Goal: Use online tool/utility: Utilize a website feature to perform a specific function

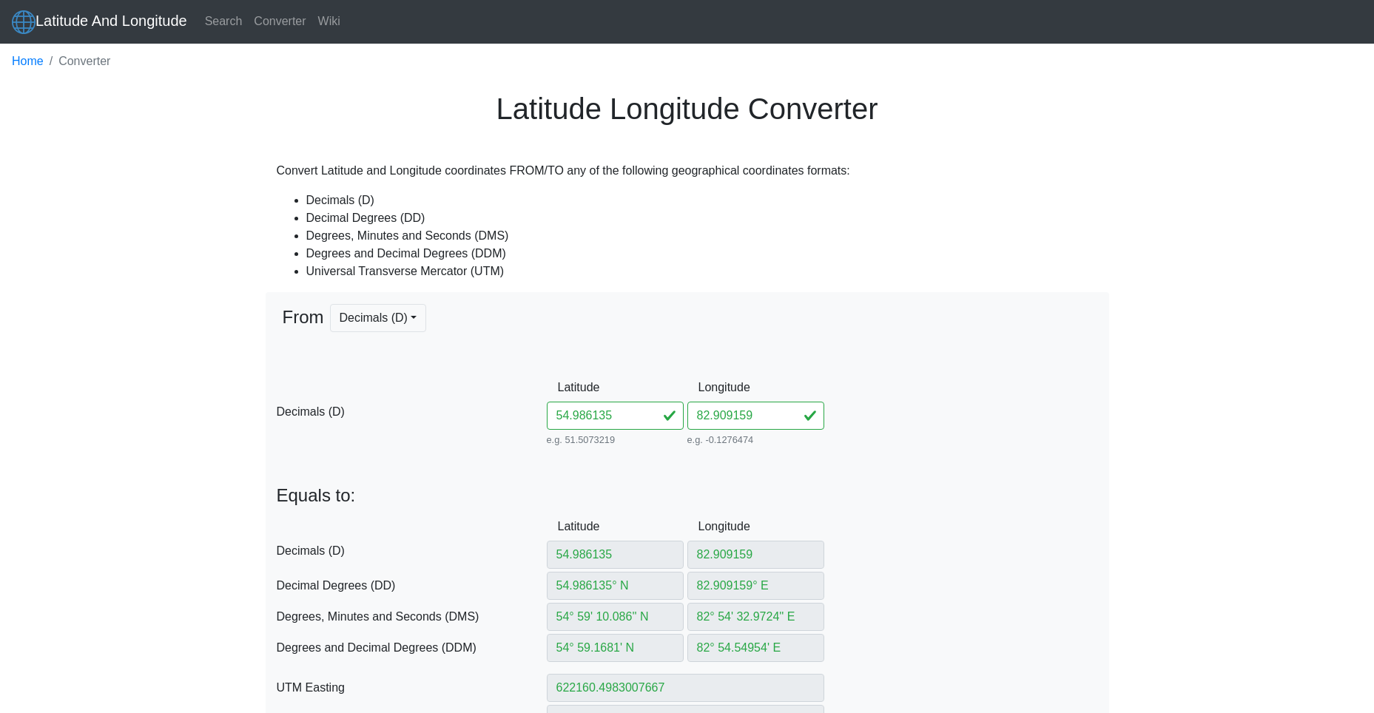
scroll to position [222, 0]
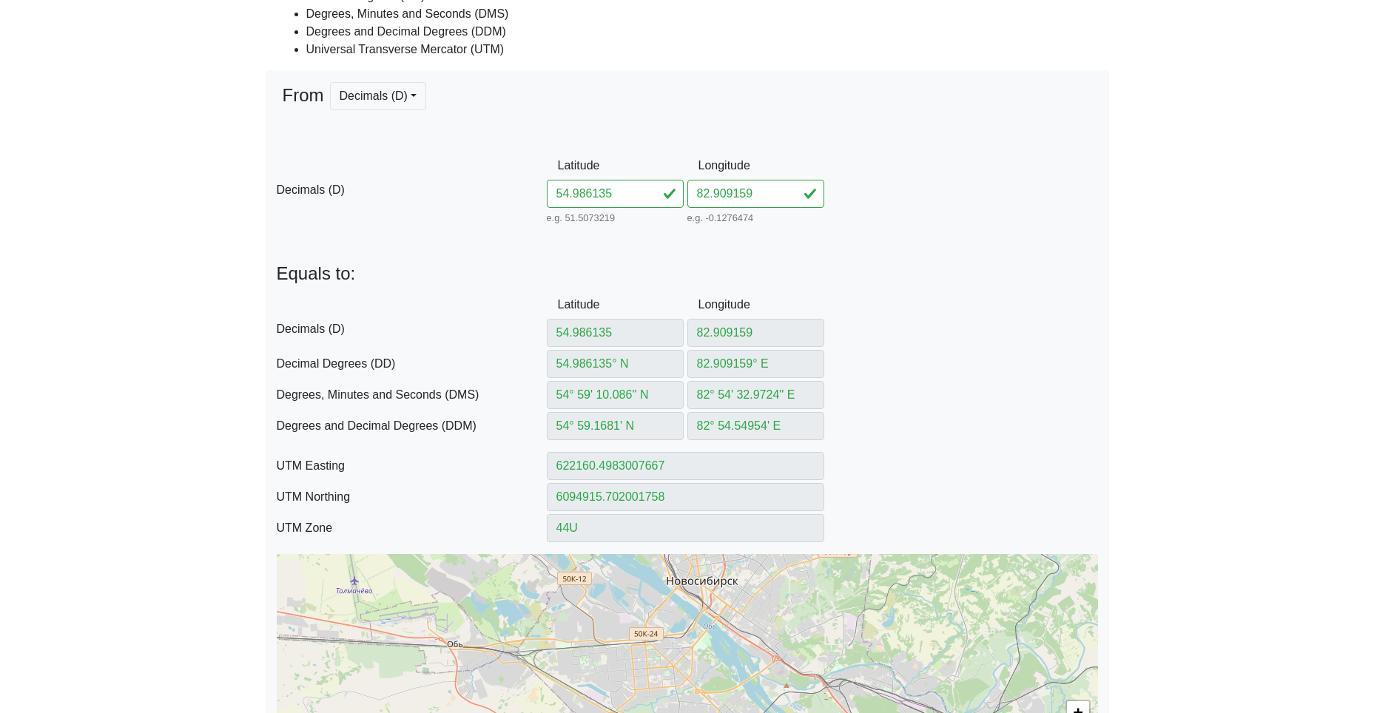
type input "54.98207982889934"
type input "54.98207982° N"
type input "54° 58' 55.4873'' N"
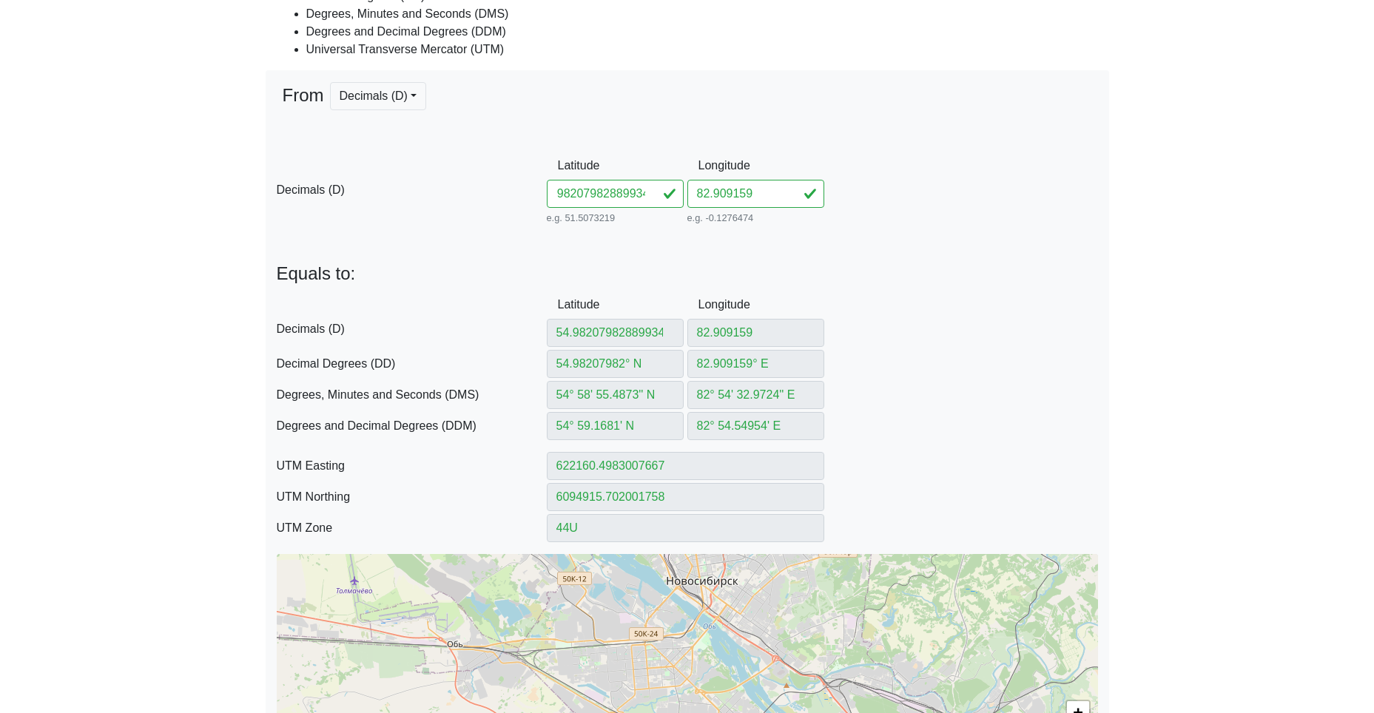
type input "54° 58.924789' N"
type input "622172.8151539037"
type input "6094464.533236865"
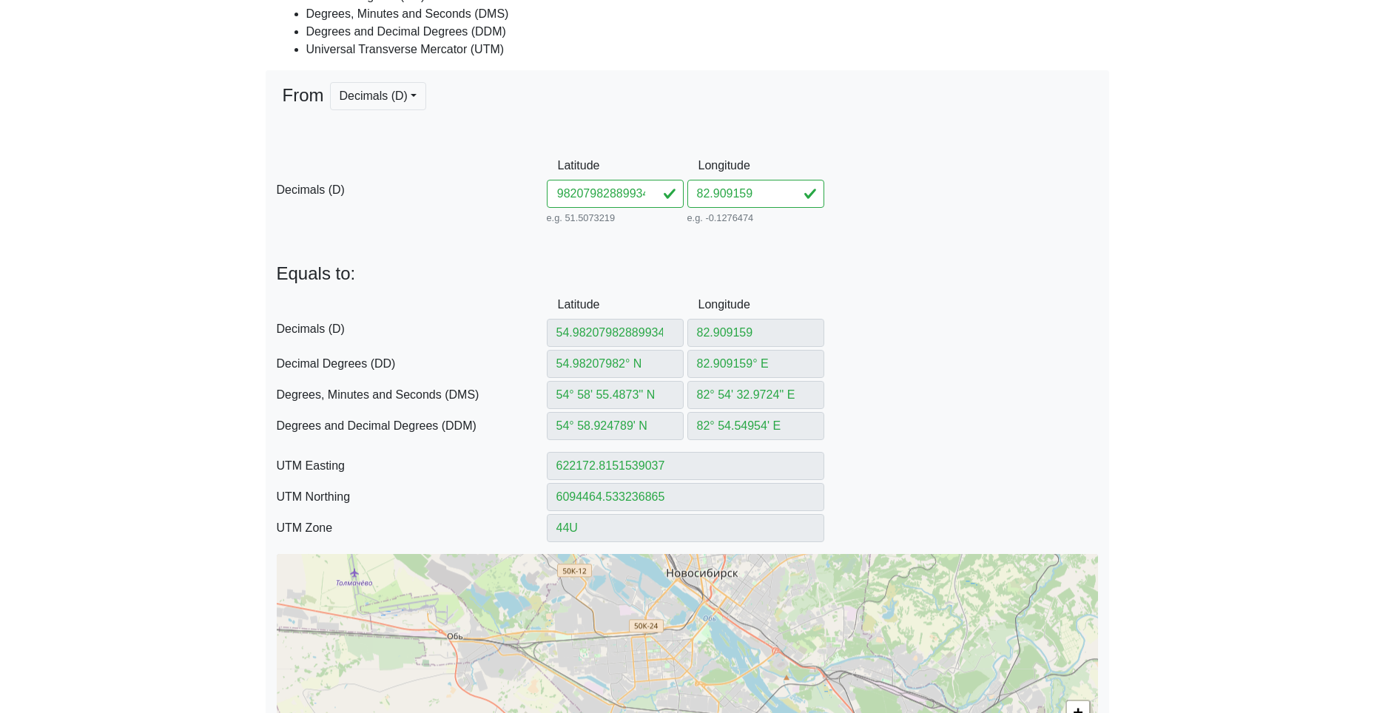
drag, startPoint x: 591, startPoint y: 195, endPoint x: 815, endPoint y: 190, distance: 223.5
click at [812, 191] on div "D Decimals (D) Latitude 54.98207982889934 e.g. 51.5073219 Between -90 and 90 Lo…" at bounding box center [688, 190] width 844 height 76
type input "54.982079"
drag, startPoint x: 767, startPoint y: 190, endPoint x: 616, endPoint y: 195, distance: 151.8
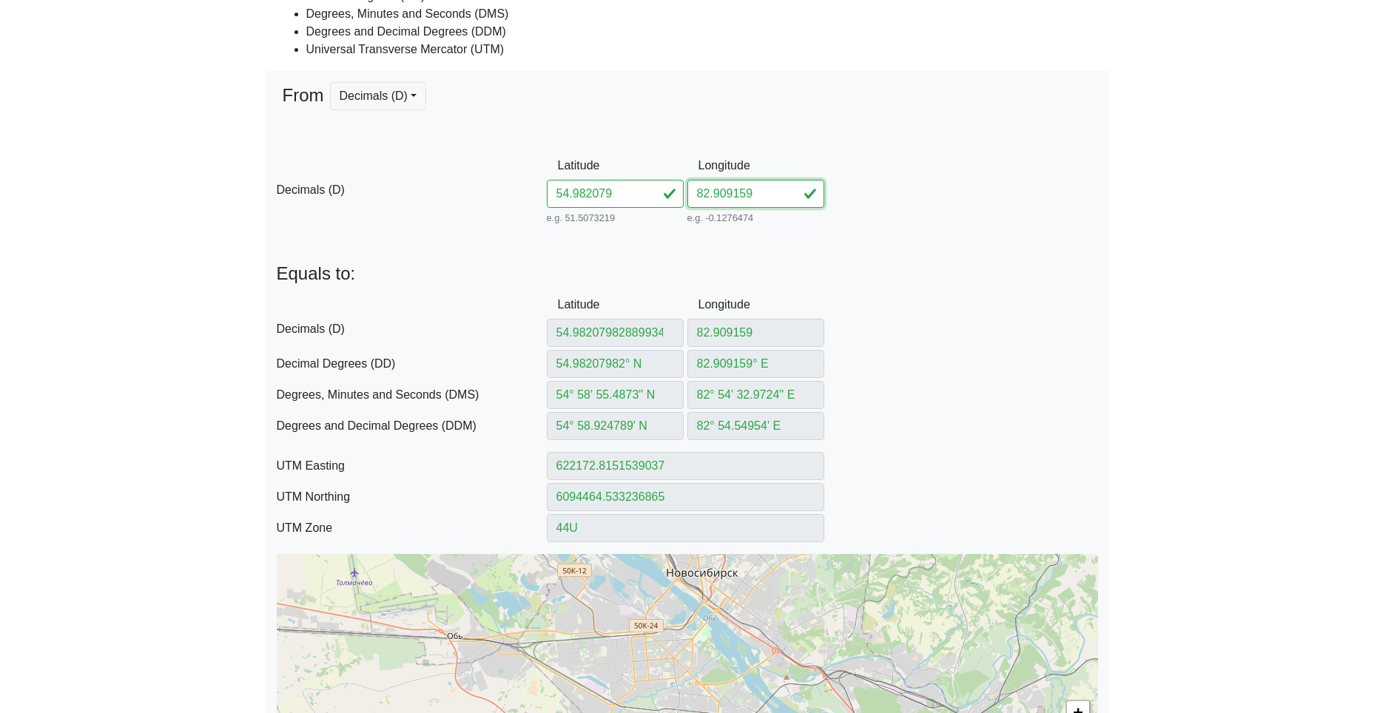
click at [622, 195] on div "D Decimals (D) Latitude 54.982079 e.g. 51.5073219 Between -90 and 90 Longitude …" at bounding box center [688, 190] width 844 height 76
paste input "889934"
type input "82889934"
type input "54.982079"
type input "54.982079° N"
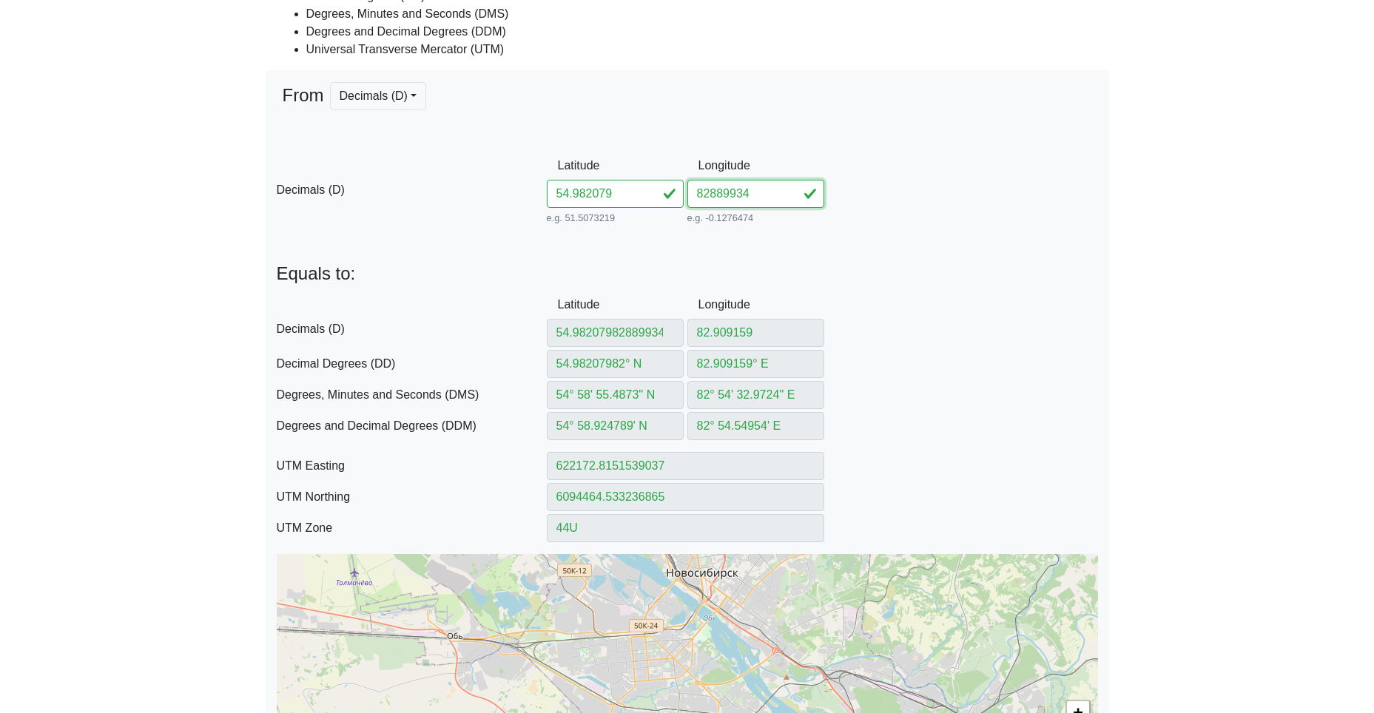
type input "54° 58' 55.4844'' N"
type input "54° 58.92474' N"
type input "622172.8176714731"
type input "6094464.441015508"
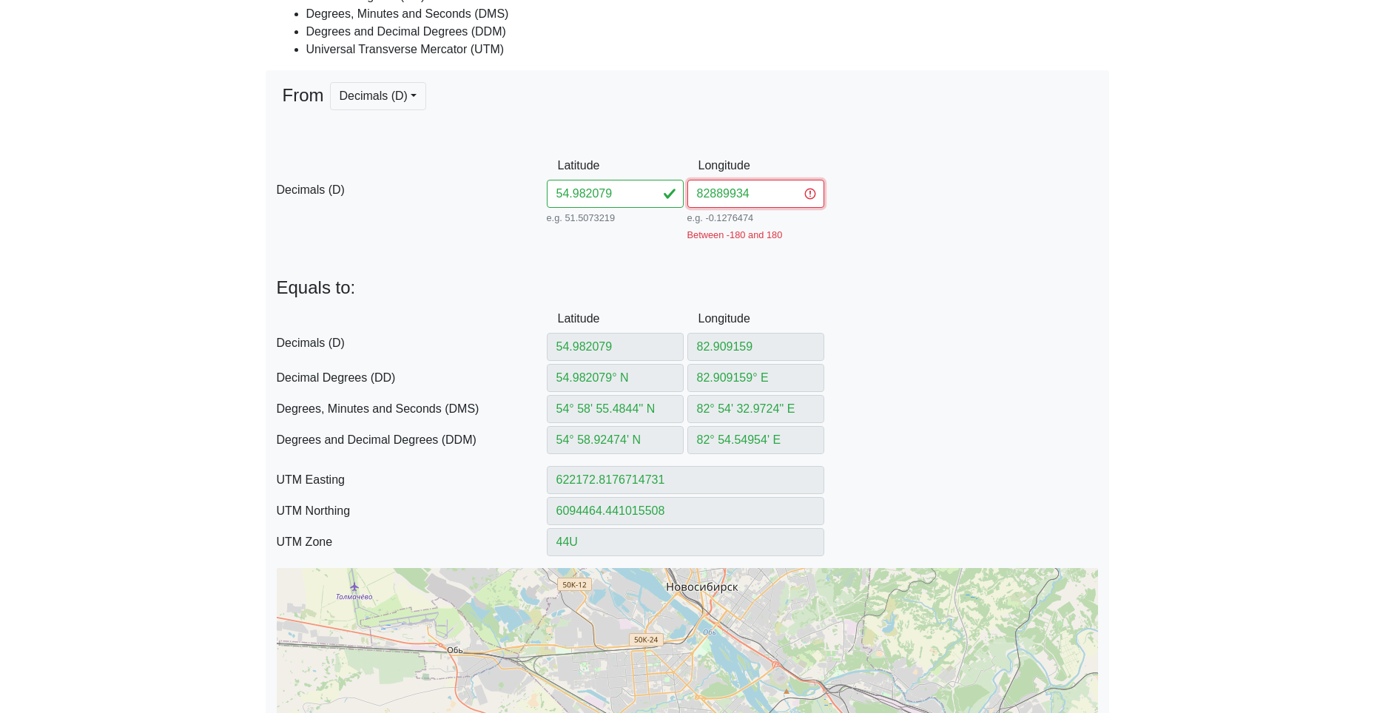
click at [711, 196] on input "82889934" at bounding box center [755, 194] width 137 height 28
type input "82.889934"
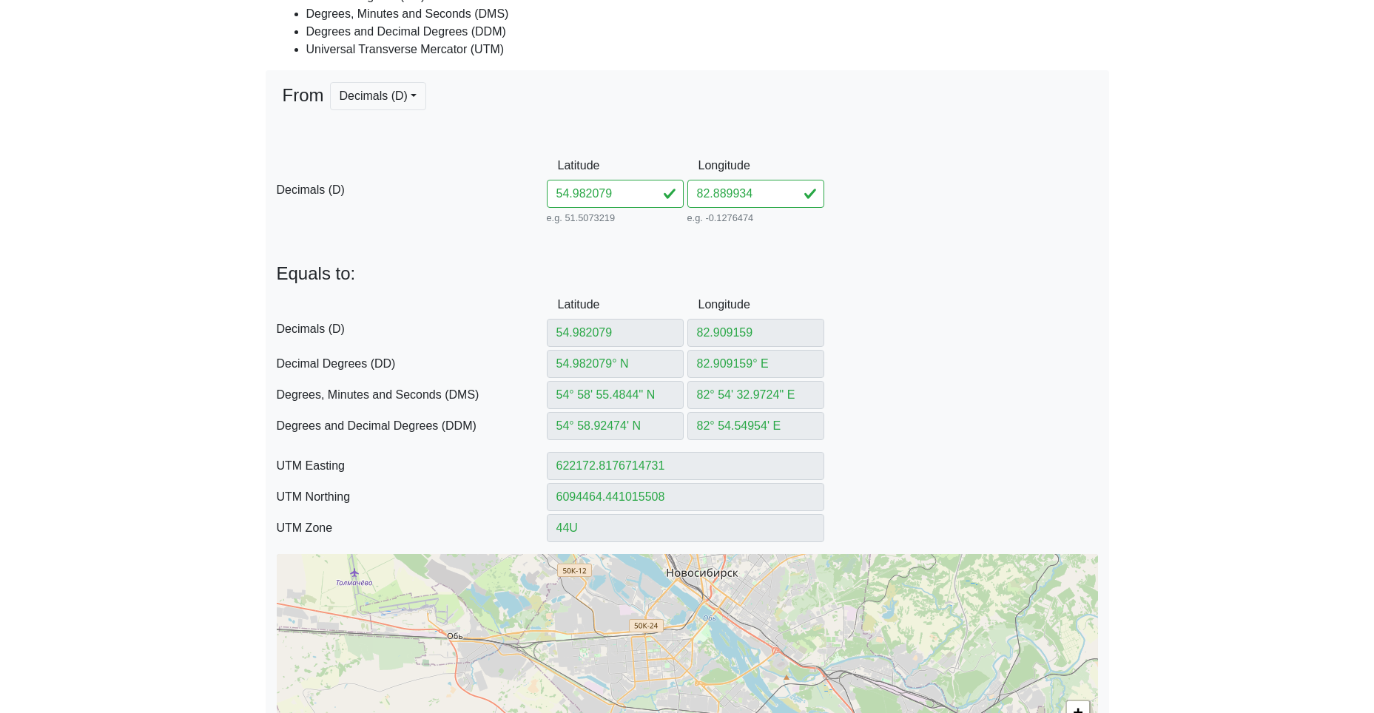
type input "82.889934"
type input "82.889934° E"
type input "82° 53' 23.7624'' E"
type input "82° 53.39604' E"
type input "620942.7051389948"
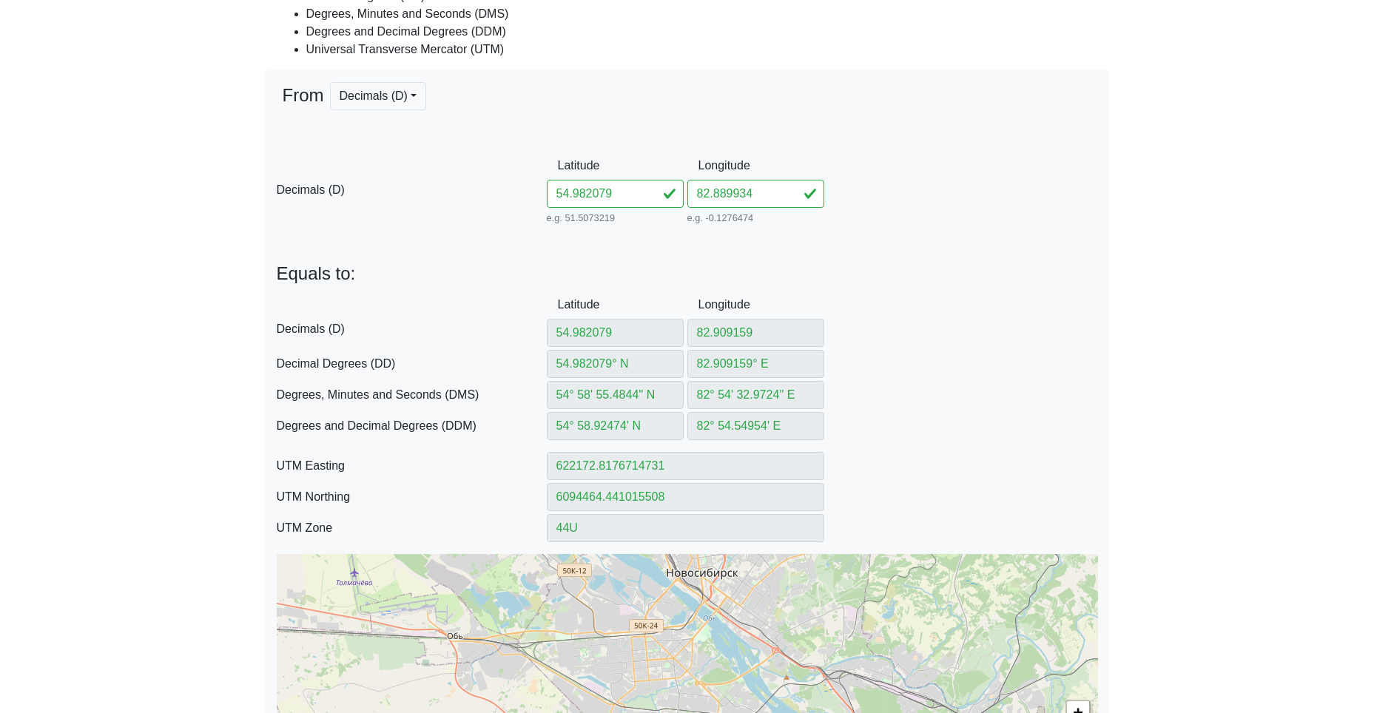
type input "6094431.029127063"
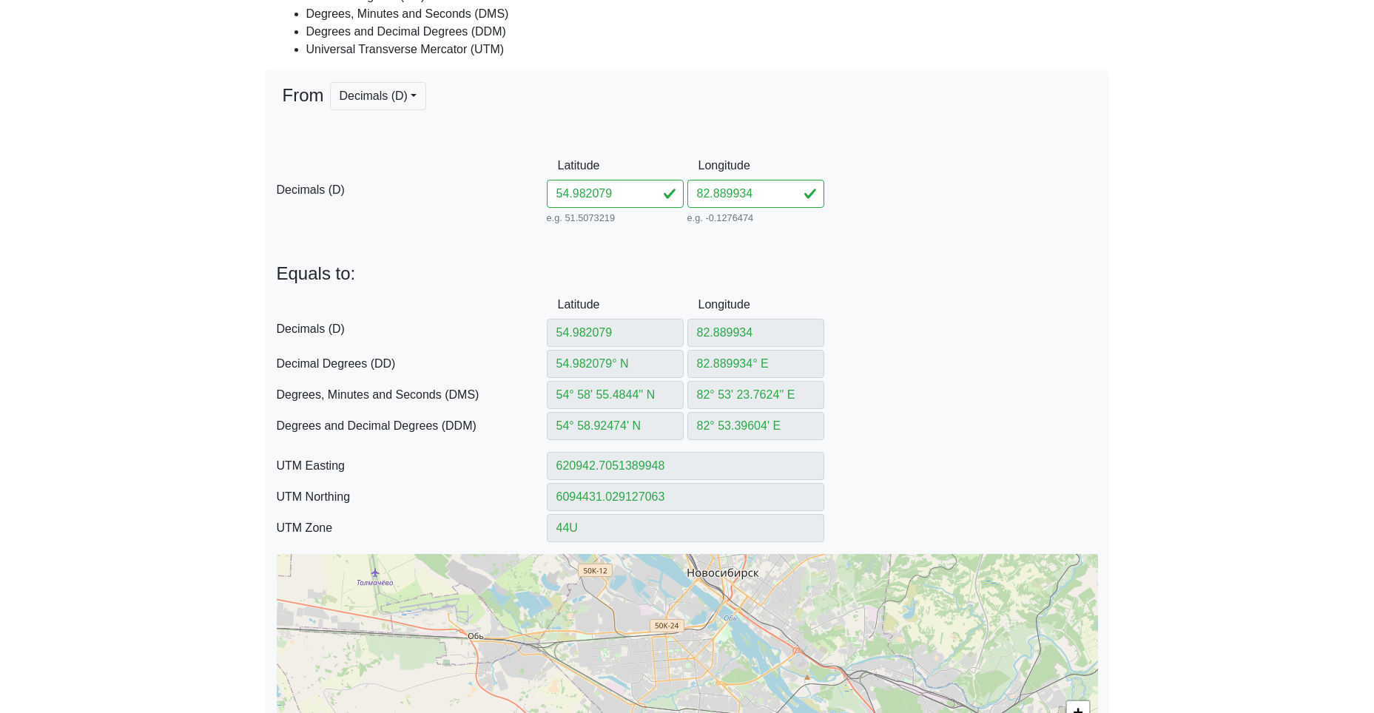
click at [657, 261] on div "From Decimals (D) Decimals (D) Decimal Degrees (DD) -- Coming soon Degrees, Min…" at bounding box center [688, 424] width 844 height 709
drag, startPoint x: 633, startPoint y: 198, endPoint x: 481, endPoint y: 181, distance: 152.6
click at [502, 178] on div "D Decimals (D) Latitude 54.982079 e.g. 51.5073219 Between -90 and 90 Longitude …" at bounding box center [688, 190] width 844 height 76
paste input "7913582895910"
type input "54.97913582895910"
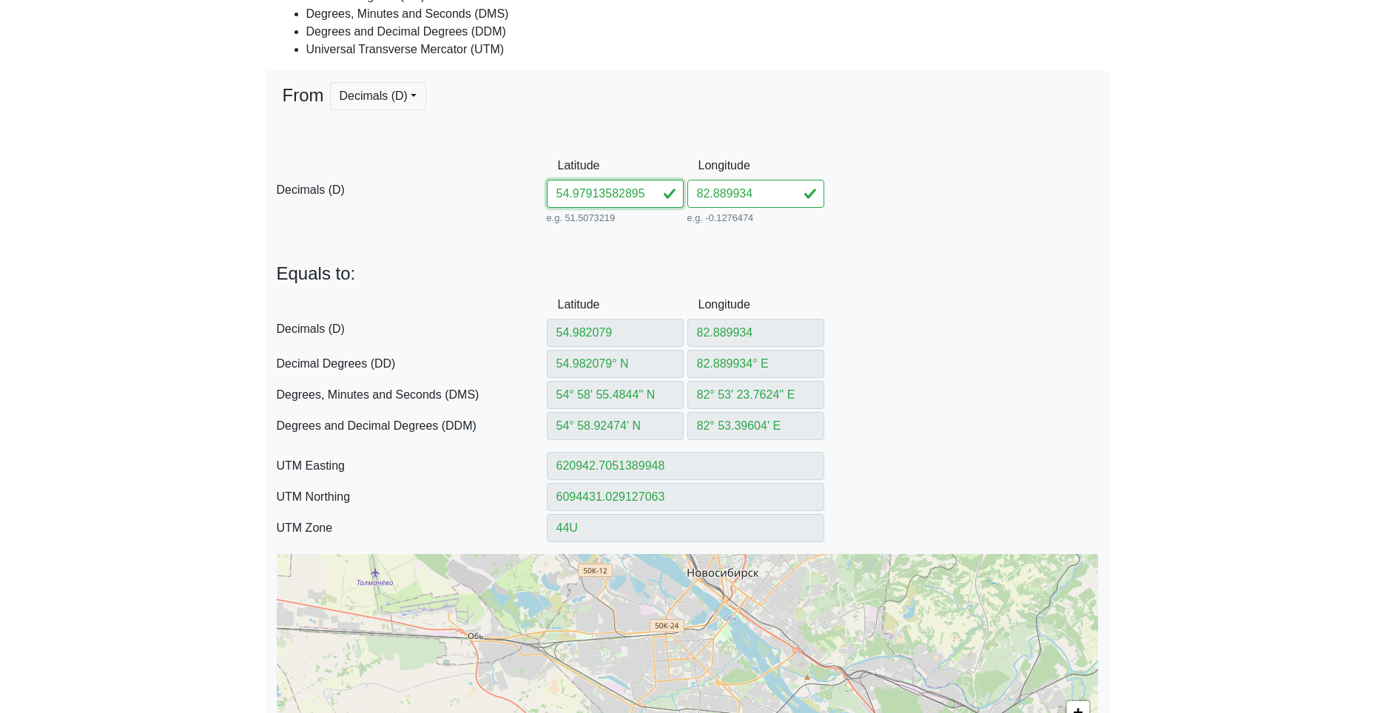
scroll to position [0, 16]
type input "54.9791358289591"
type input "54.97913582° N"
type input "54° 58' 44.8889'' N"
type input "54° 58.748149' N"
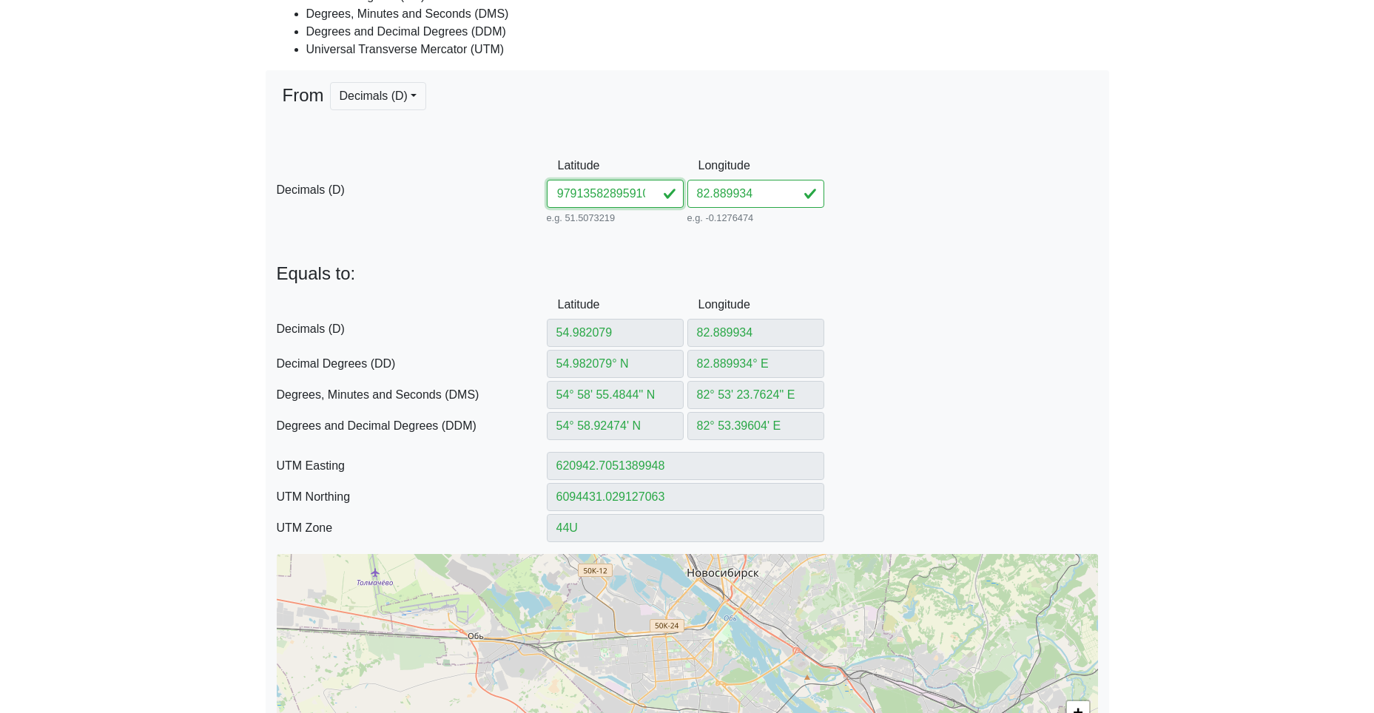
type input "620951.554058156"
type input "6094103.577789672"
drag, startPoint x: 595, startPoint y: 197, endPoint x: 786, endPoint y: 208, distance: 191.2
click at [811, 209] on div "D Decimals (D) Latitude 54.97913582895910 e.g. 51.5073219 Between -90 and 90 Lo…" at bounding box center [688, 190] width 844 height 76
type input "54.979135"
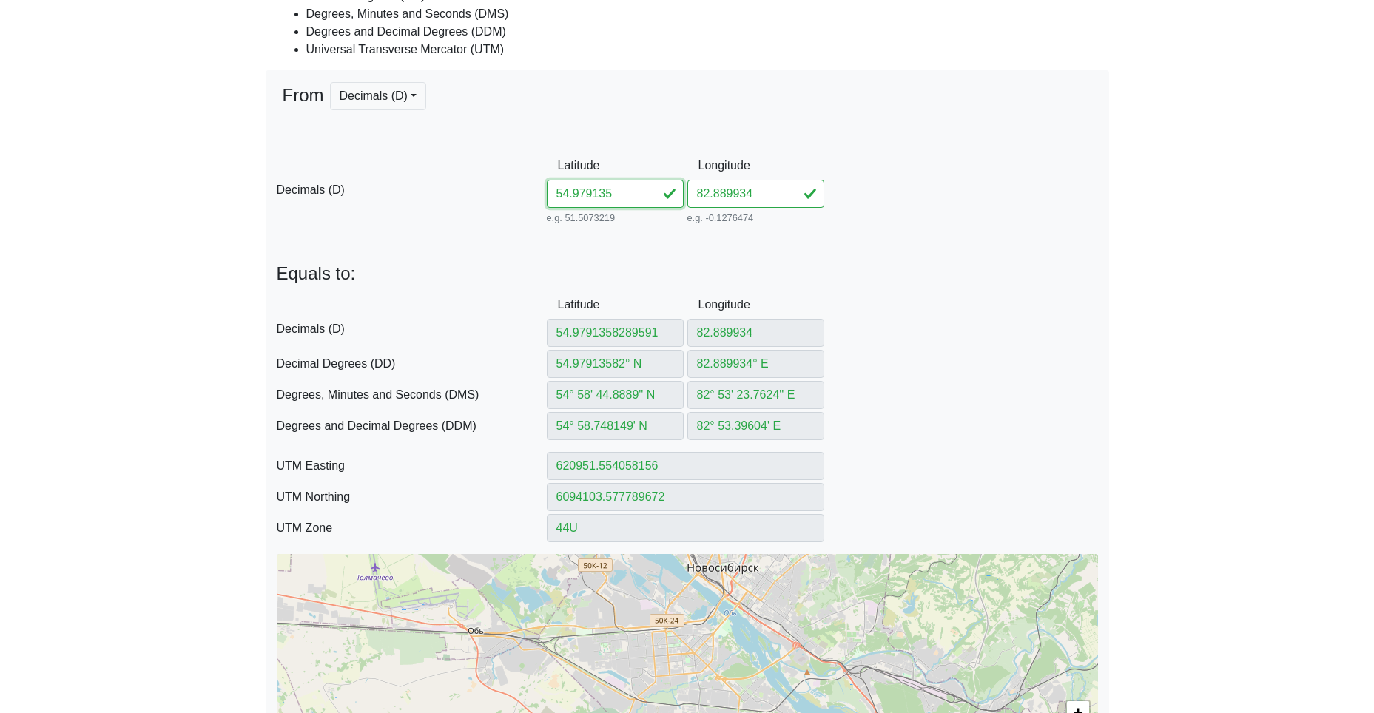
scroll to position [0, 0]
type input "54.979135"
type input "54.979135° N"
type input "54° 58' 44.886'' N"
type input "54° 58.7481' N"
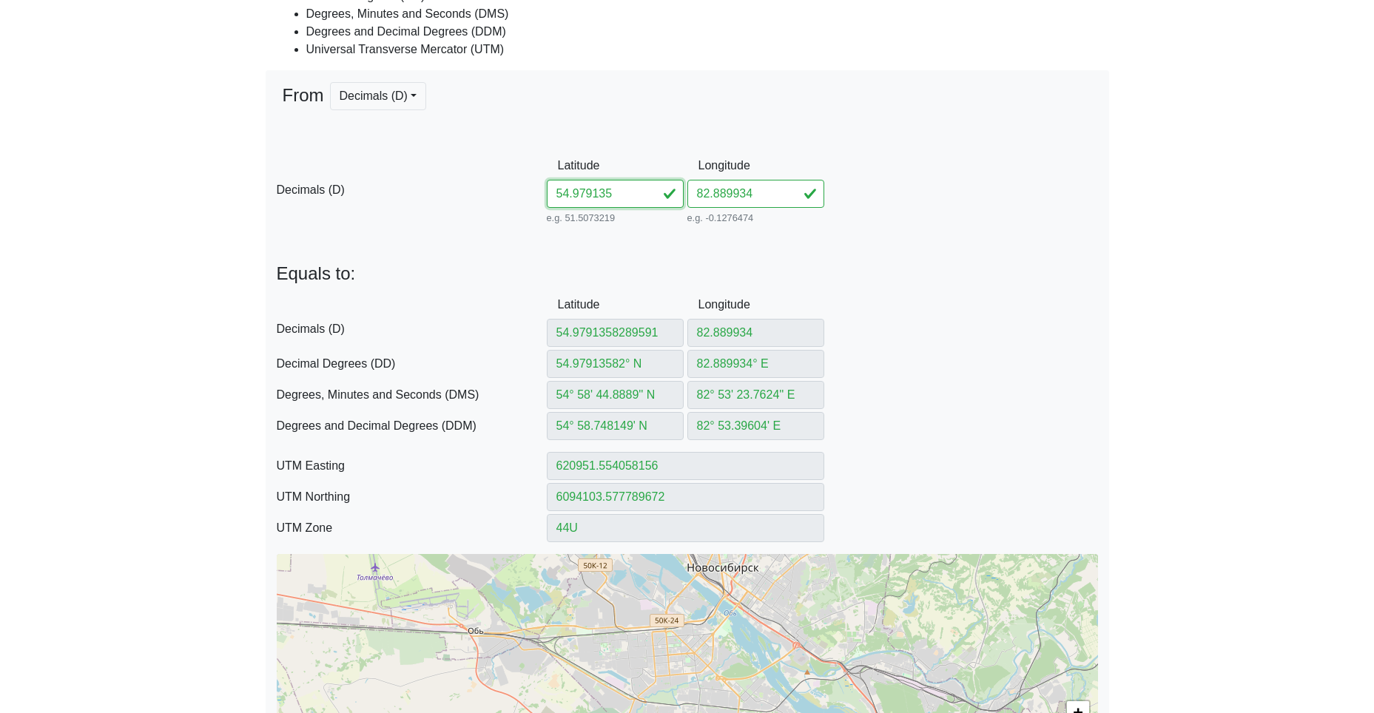
type input "620951.5565504536"
type input "6094103.485561357"
type input "54.979135"
drag, startPoint x: 667, startPoint y: 185, endPoint x: 656, endPoint y: 185, distance: 11.1
click at [660, 185] on div "D Decimals (D) Latitude 54.979135 e.g. 51.5073219 Between -90 and 90 Longitude …" at bounding box center [688, 190] width 844 height 76
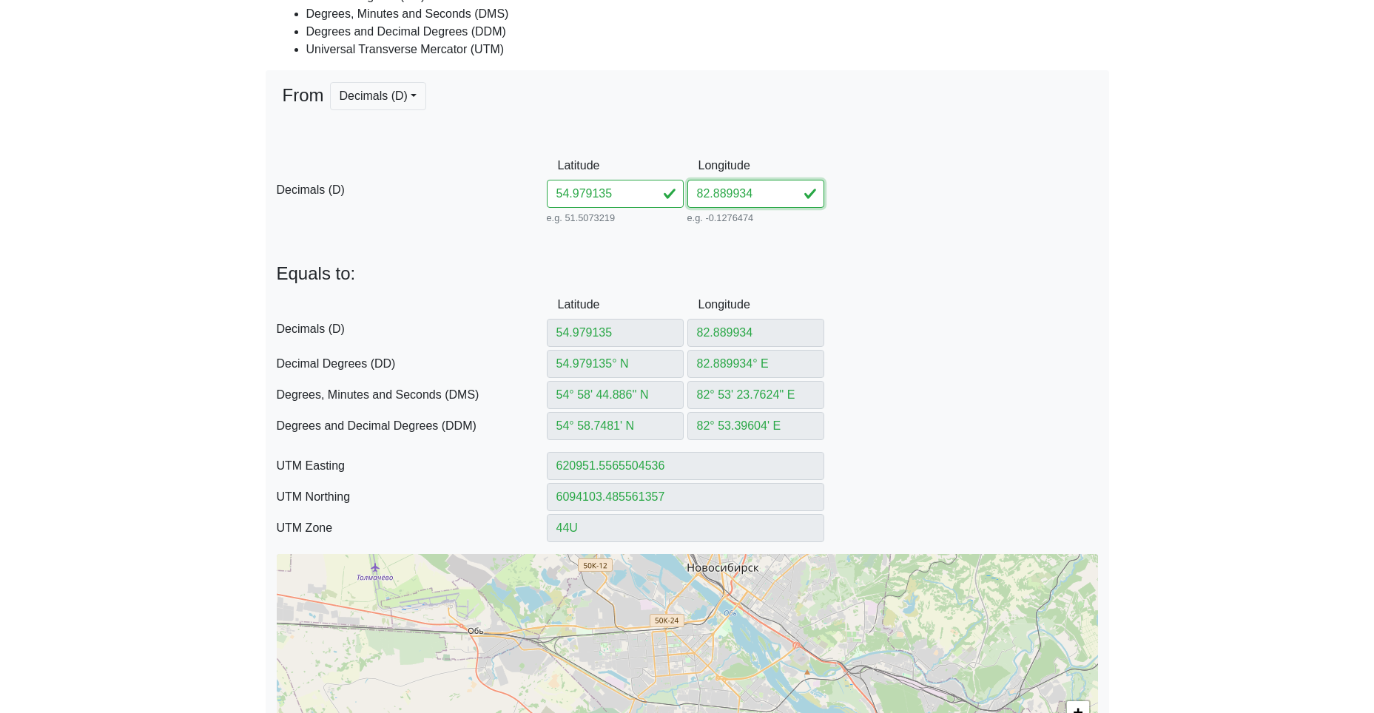
paste input "895910"
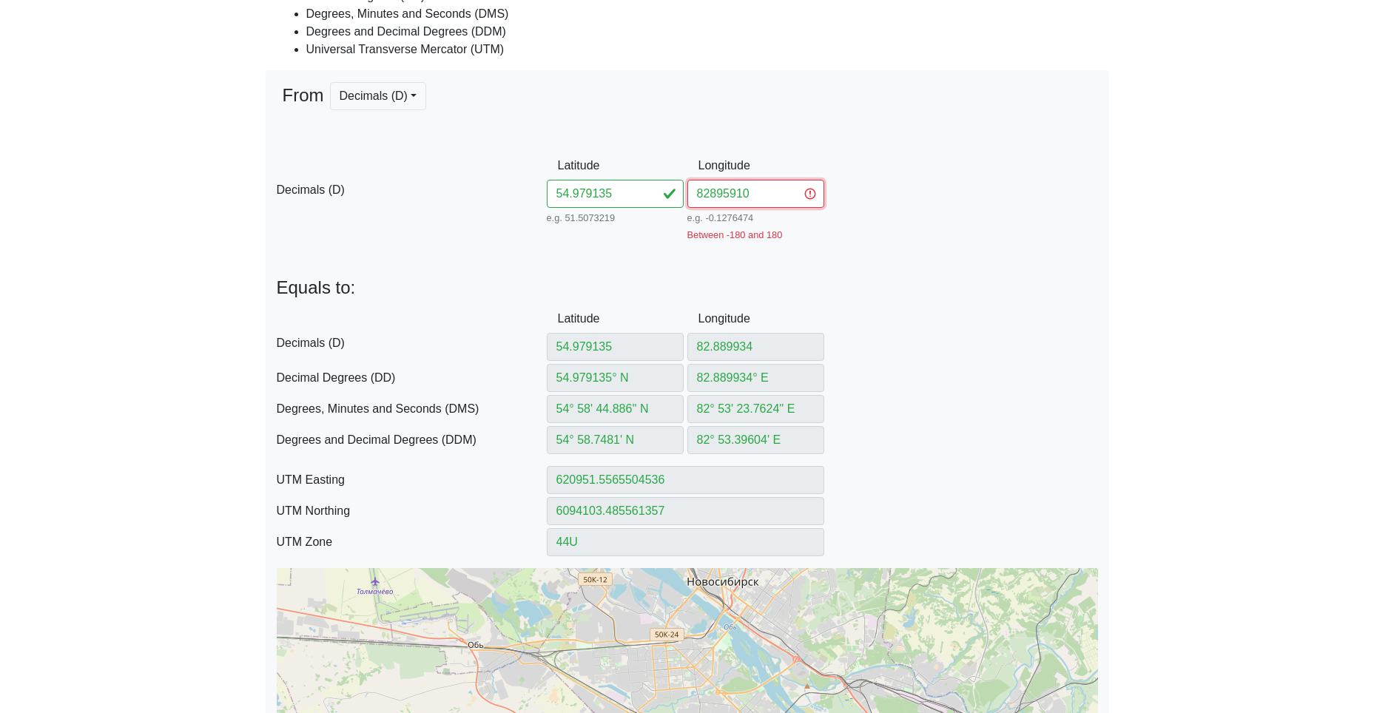
click at [712, 192] on input "82895910" at bounding box center [755, 194] width 137 height 28
type input "82.895910"
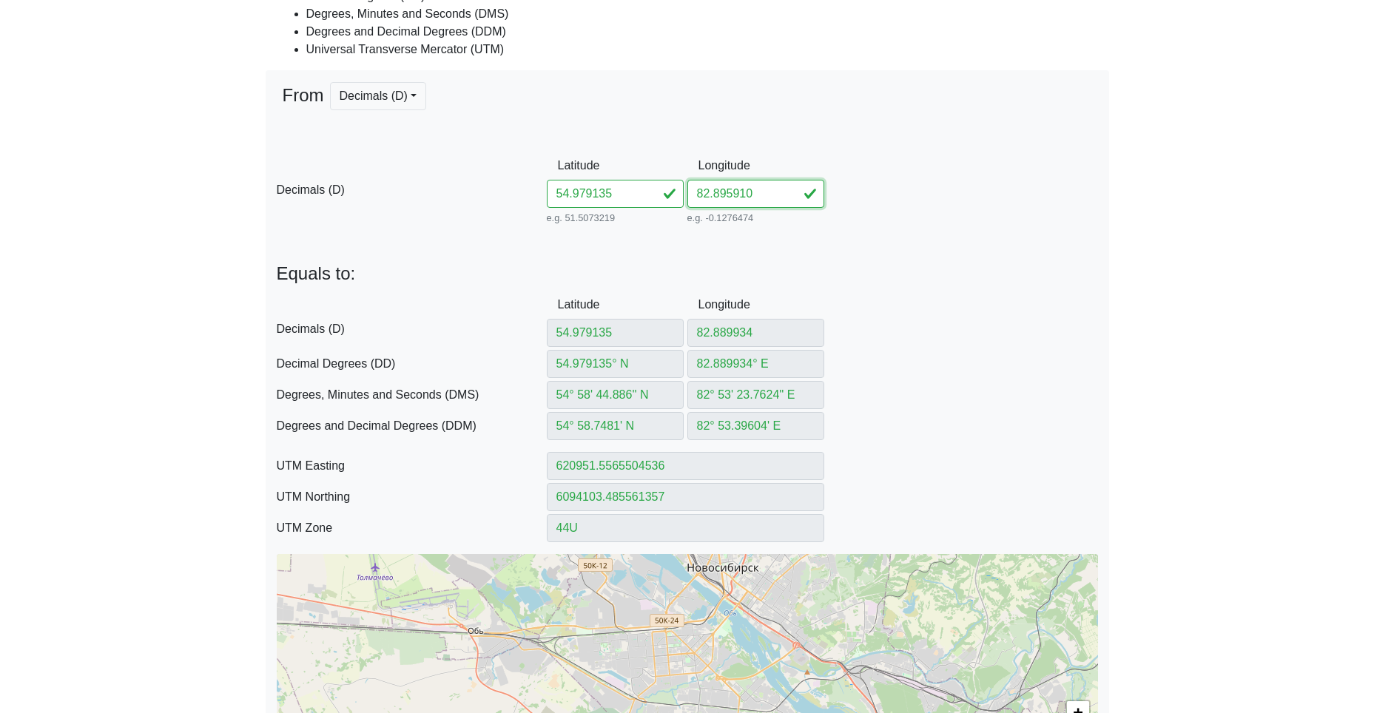
type input "82.89591"
type input "82.89591° E"
type input "82° 53' 45.276'' E"
type input "82° 53.7546' E"
type input "621333.9596907976"
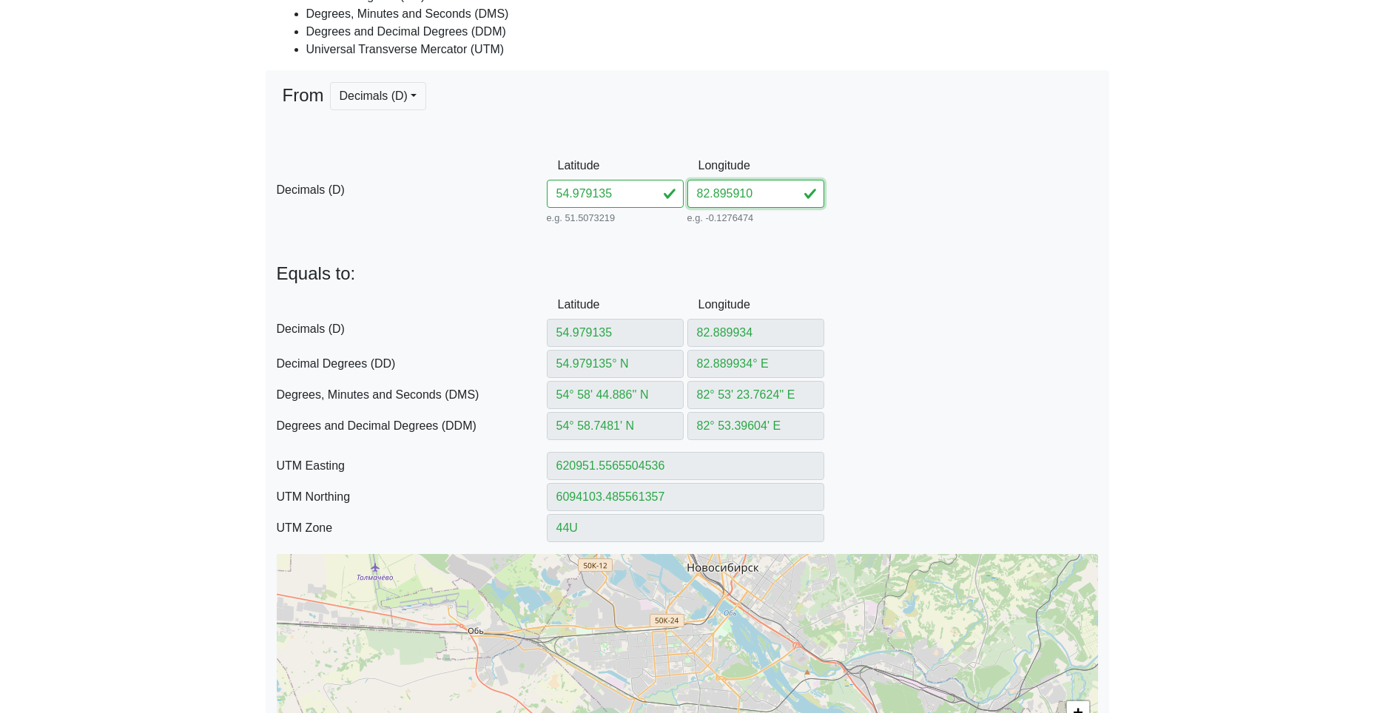
type input "6094113.83564047"
type input "82.895910"
drag, startPoint x: 627, startPoint y: 190, endPoint x: 460, endPoint y: 188, distance: 166.5
click at [548, 184] on input "54.979135" at bounding box center [615, 194] width 137 height 28
paste input "8128482901001"
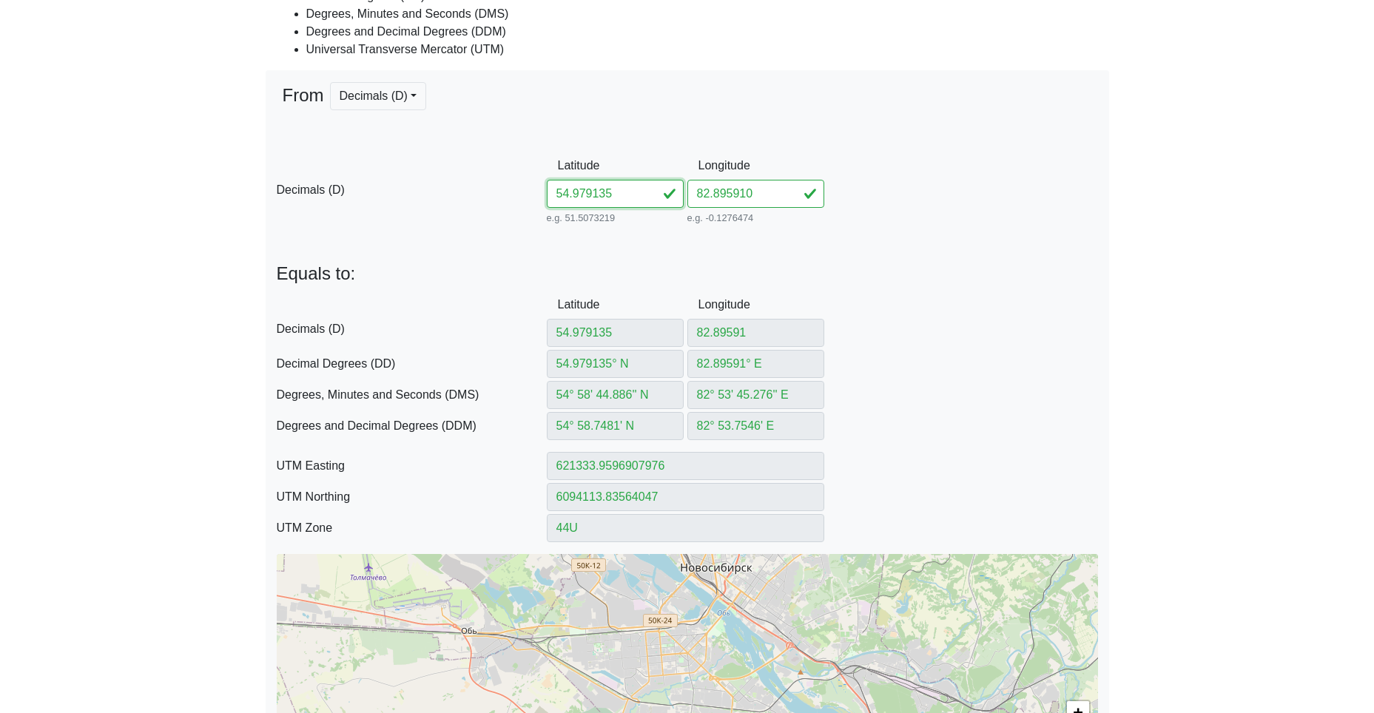
type input "54.98128482901001"
type input "54.98128482° N"
type input "54° 58' 52.6253'' N"
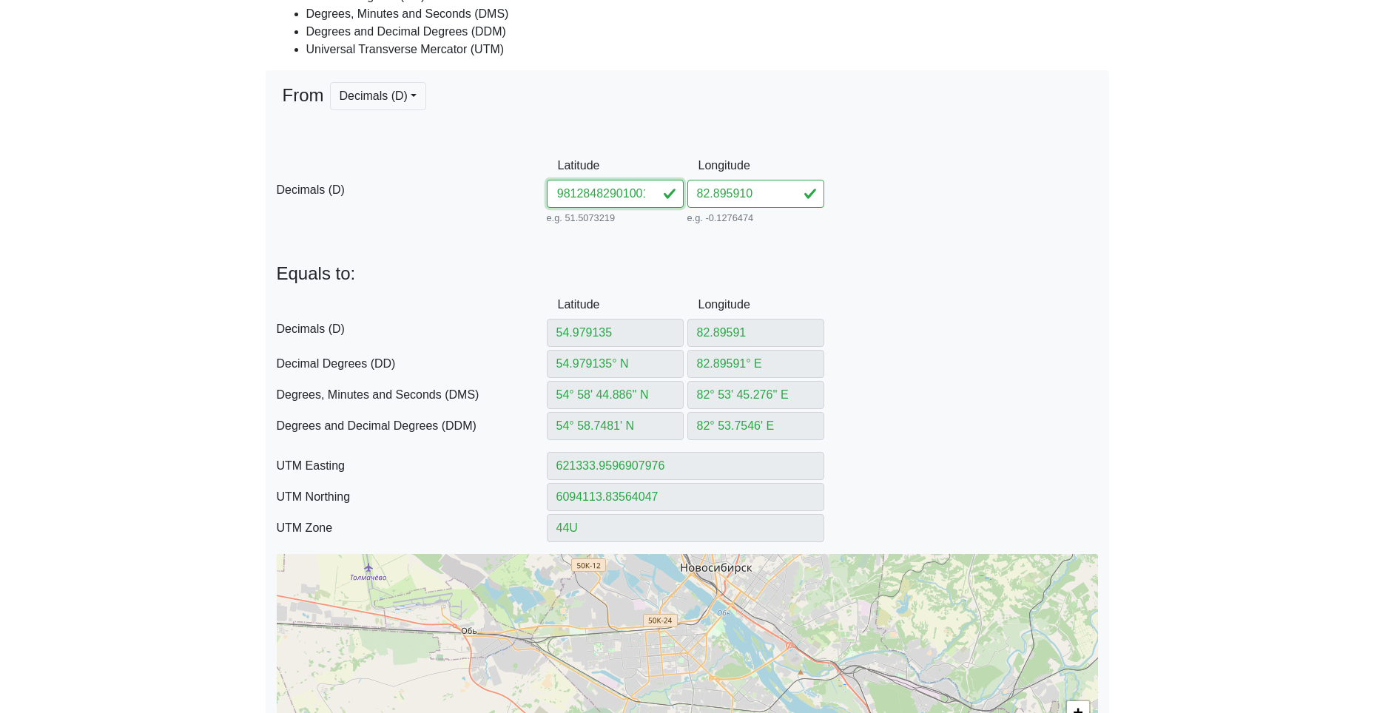
type input "54° 58.877089' N"
type input "621327.475615087"
type input "6094353.021031199"
drag, startPoint x: 593, startPoint y: 197, endPoint x: 892, endPoint y: 212, distance: 299.3
click at [854, 212] on div "D Decimals (D) Latitude 54.98128482901001 e.g. 51.5073219 Between -90 and 90 Lo…" at bounding box center [688, 190] width 844 height 76
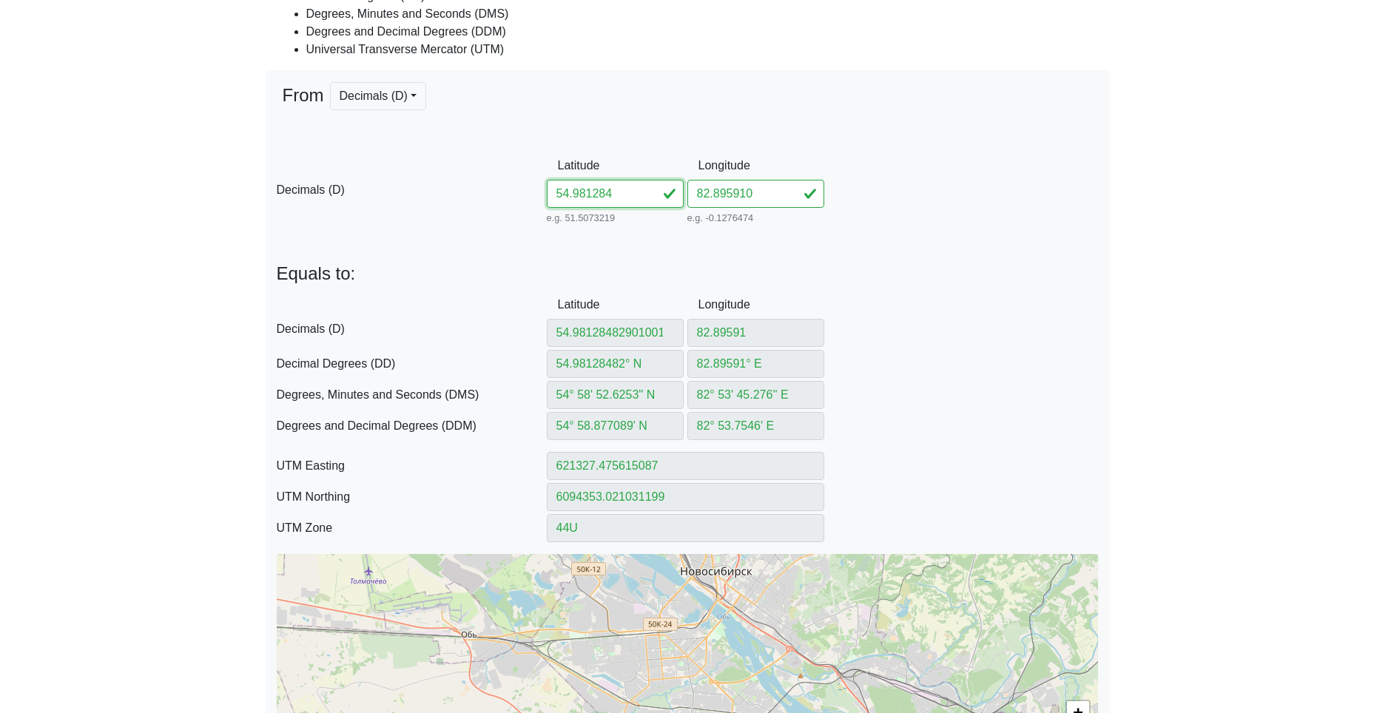
scroll to position [0, 0]
type input "54.981284"
type input "54.981284° N"
type input "54° 58' 52.6224'' N"
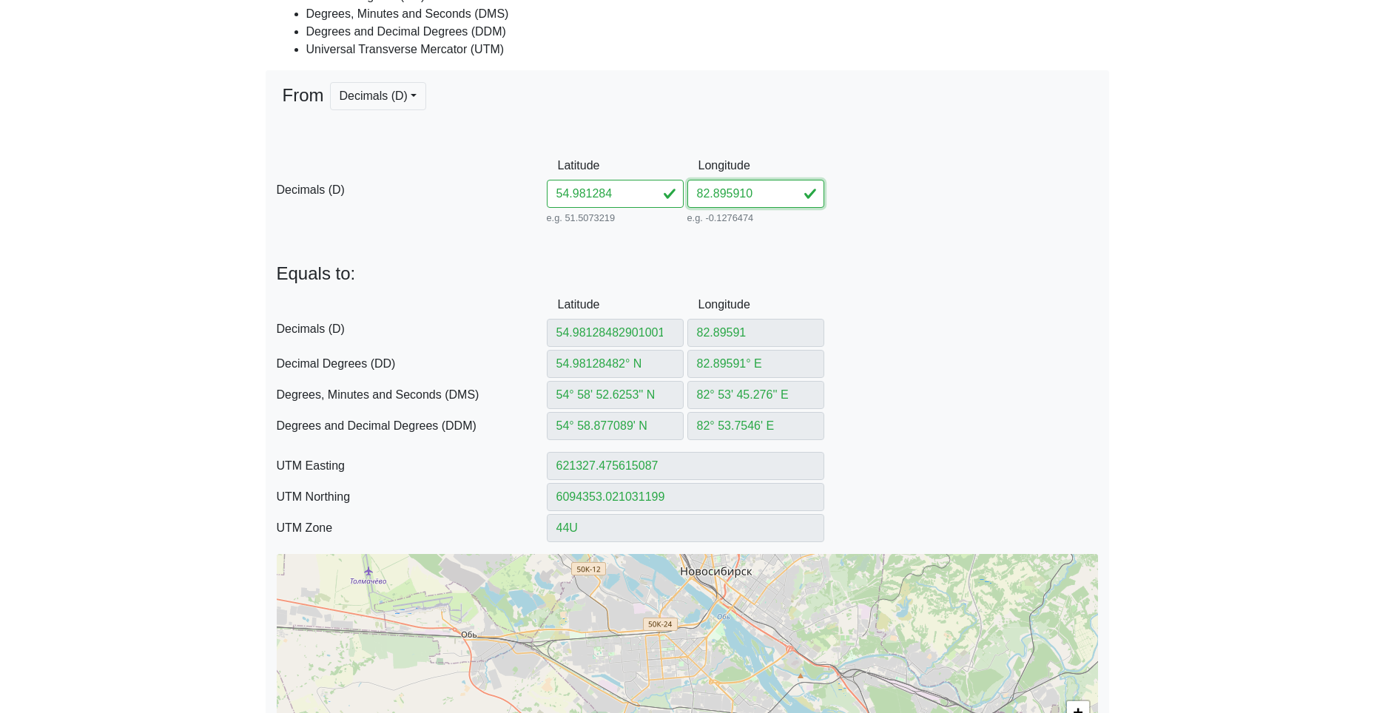
type input "54° 58.87704' N"
type input "621327.4781154882"
type input "6094352.9287973"
drag, startPoint x: 770, startPoint y: 198, endPoint x: 627, endPoint y: 192, distance: 143.6
click at [661, 192] on div "D Decimals (D) Latitude 54.981284 e.g. 51.5073219 Between -90 and 90 Longitude …" at bounding box center [688, 190] width 844 height 76
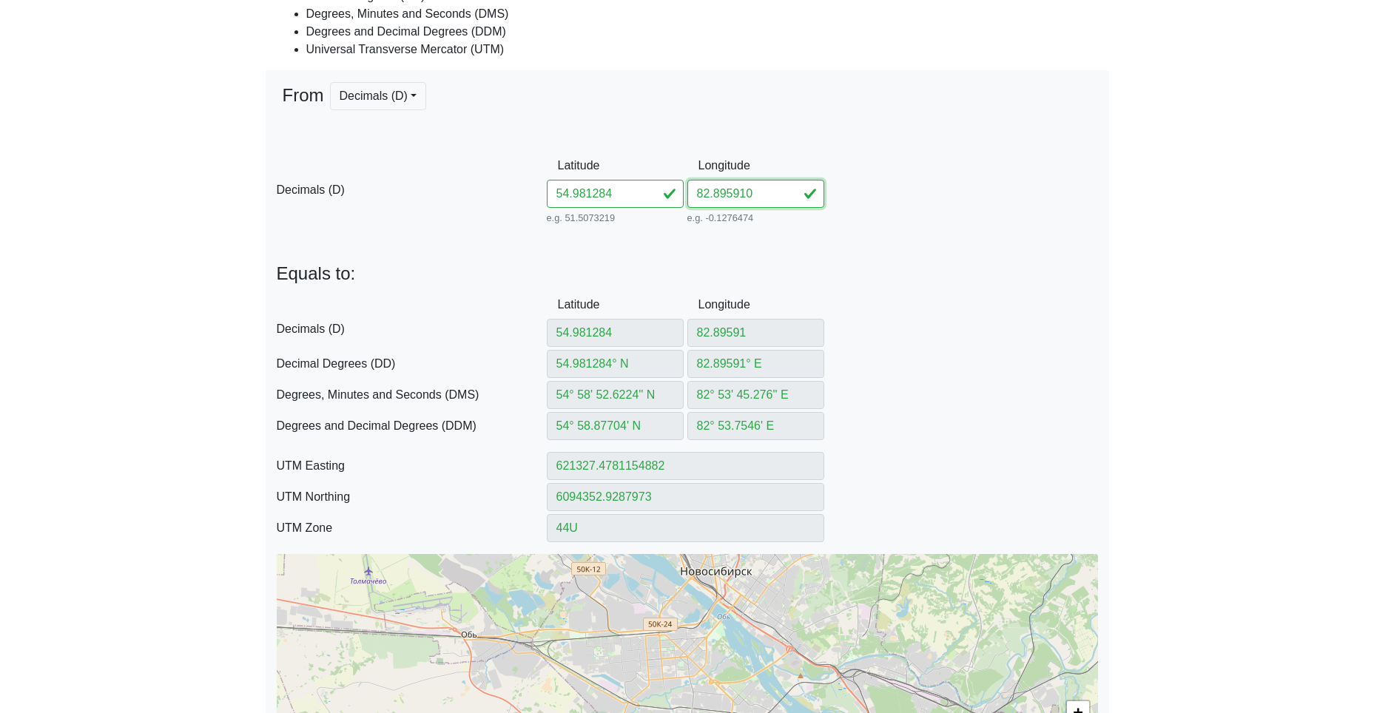
paste input "901001"
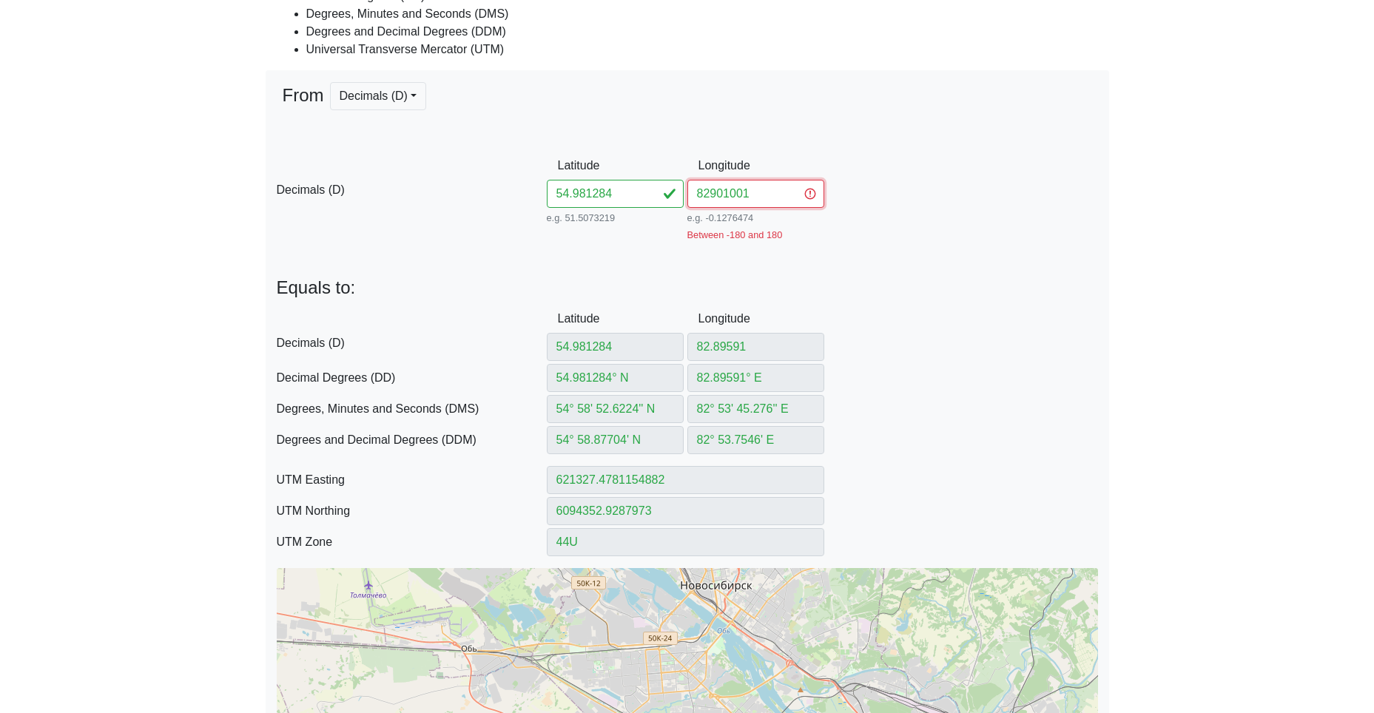
click at [707, 198] on input "82901001" at bounding box center [755, 194] width 137 height 28
type input "82.901001"
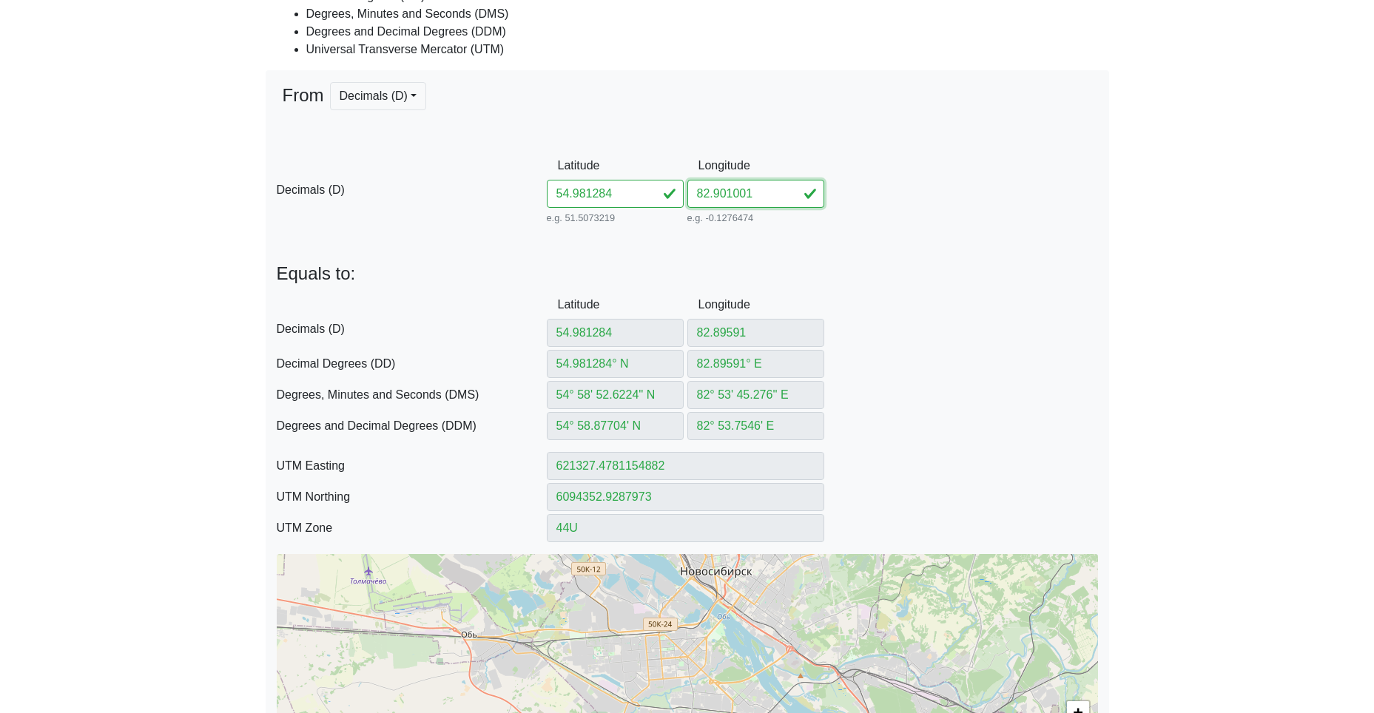
type input "82.901001"
type input "82.901001° E"
type input "82° 54' 3.6036'' E"
type input "82° 54.06006' E"
type input "621653.2325025646"
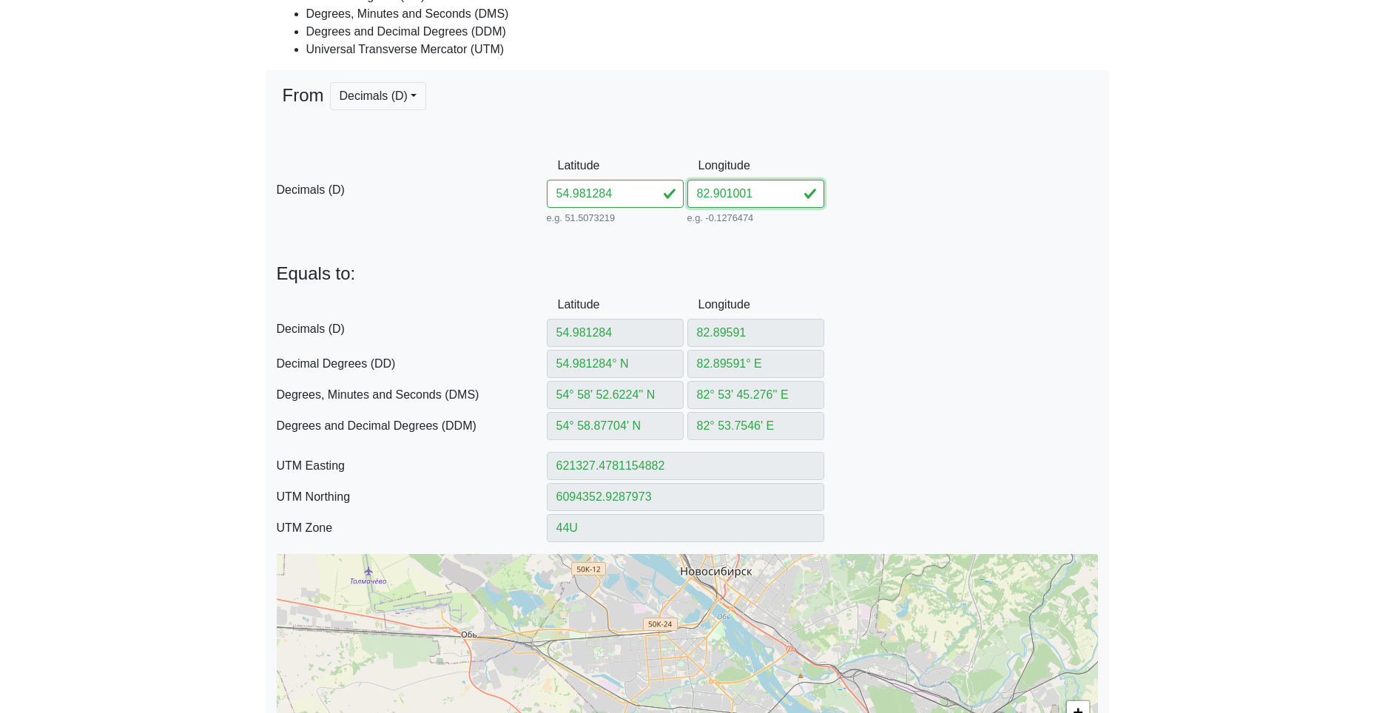
type input "6094361.771652978"
type input "82.901001"
drag, startPoint x: 634, startPoint y: 189, endPoint x: 472, endPoint y: 180, distance: 162.3
click at [548, 181] on input "54.981284" at bounding box center [615, 194] width 137 height 28
paste input "613882909198"
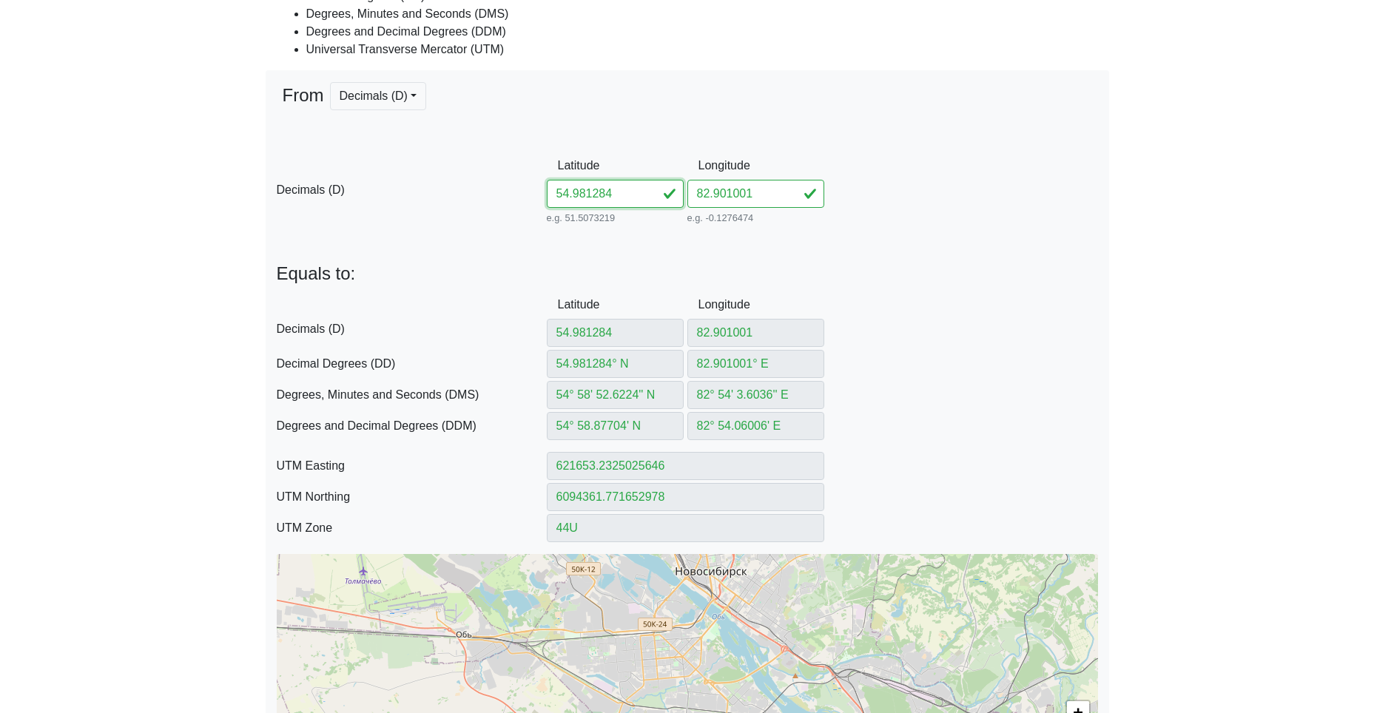
type input "54.98613882909198"
type input "54.98613882° N"
type input "54° 59' 10.0997'' N"
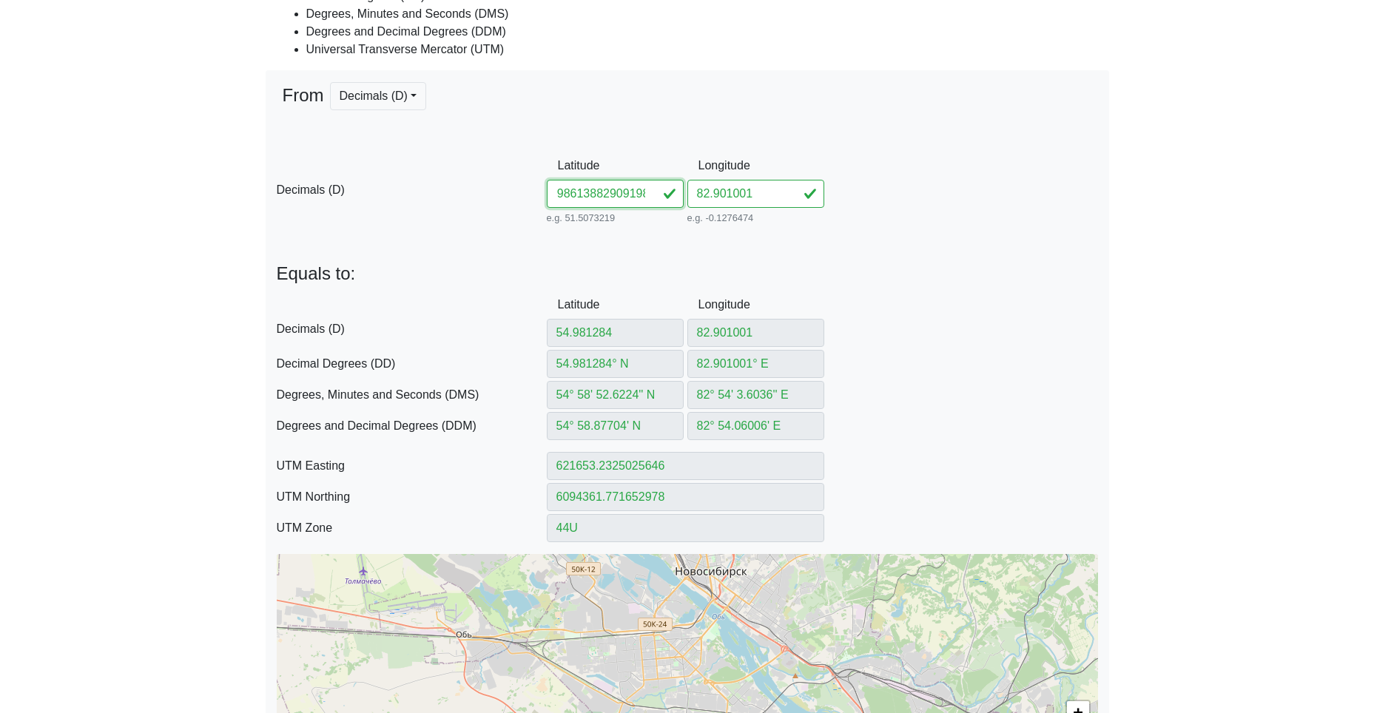
type input "54° 59.168329' N"
type input "621638.5499362564"
type input "6094901.909319936"
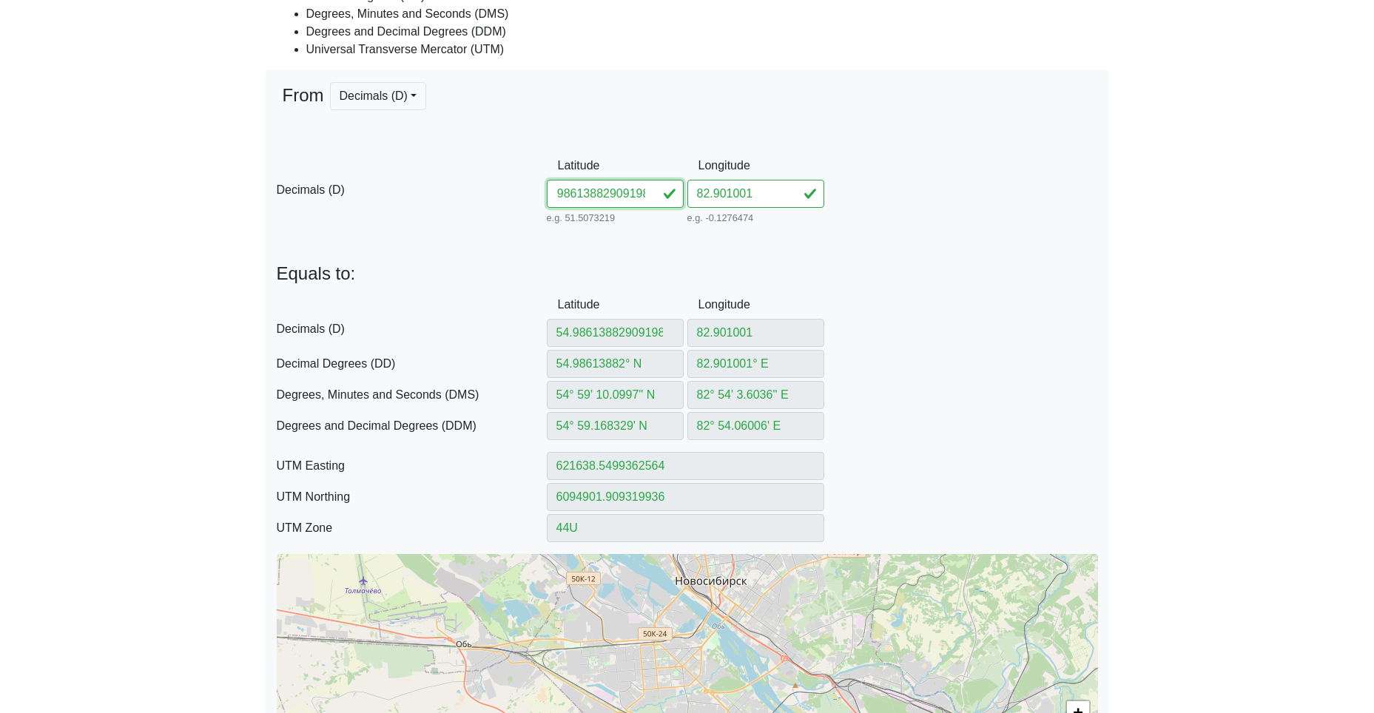
drag, startPoint x: 596, startPoint y: 199, endPoint x: 829, endPoint y: 212, distance: 233.5
click at [814, 212] on div "D Decimals (D) Latitude 54.98613882909198 e.g. 51.5073219 Between -90 and 90 Lo…" at bounding box center [688, 190] width 844 height 76
type input "54.986138"
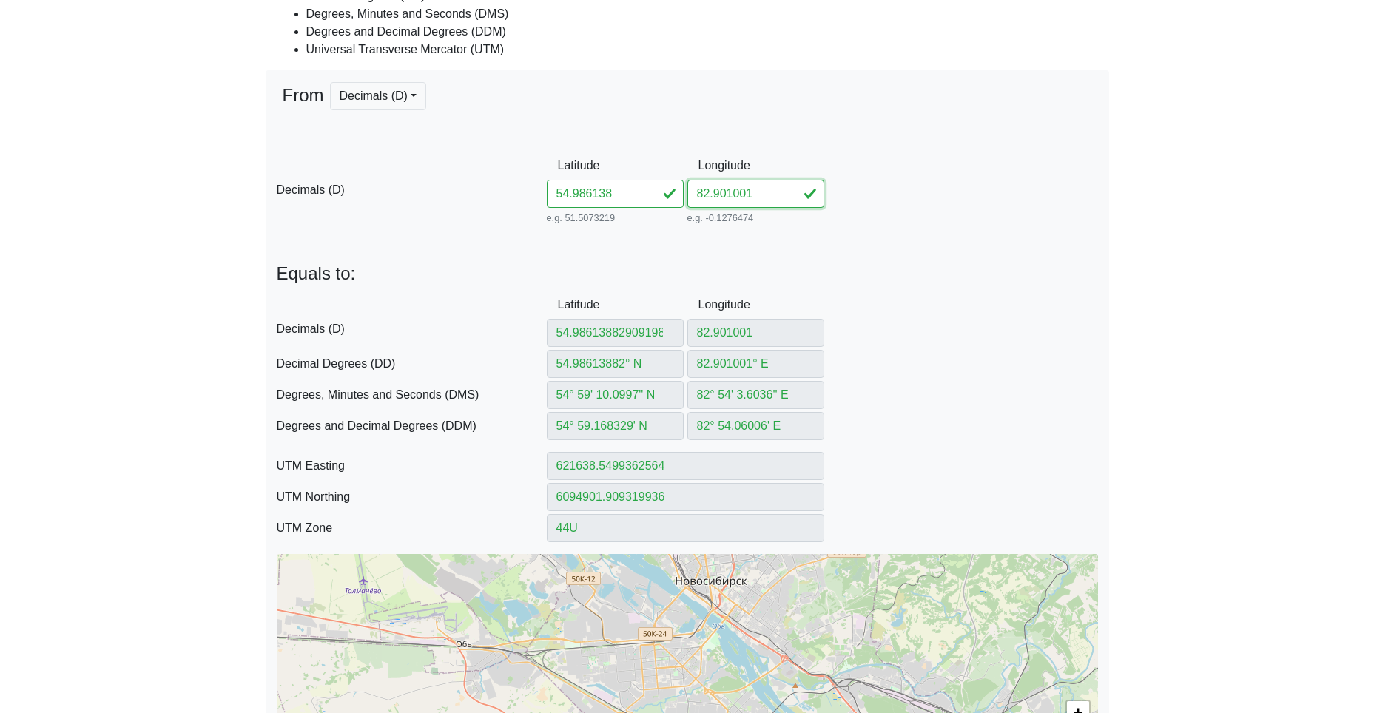
type input "54.986138° N"
type input "54° 59' 10.0968'' N"
type input "54° 59.16828' N"
type input "621638.5524437728"
type input "6094901.817076944"
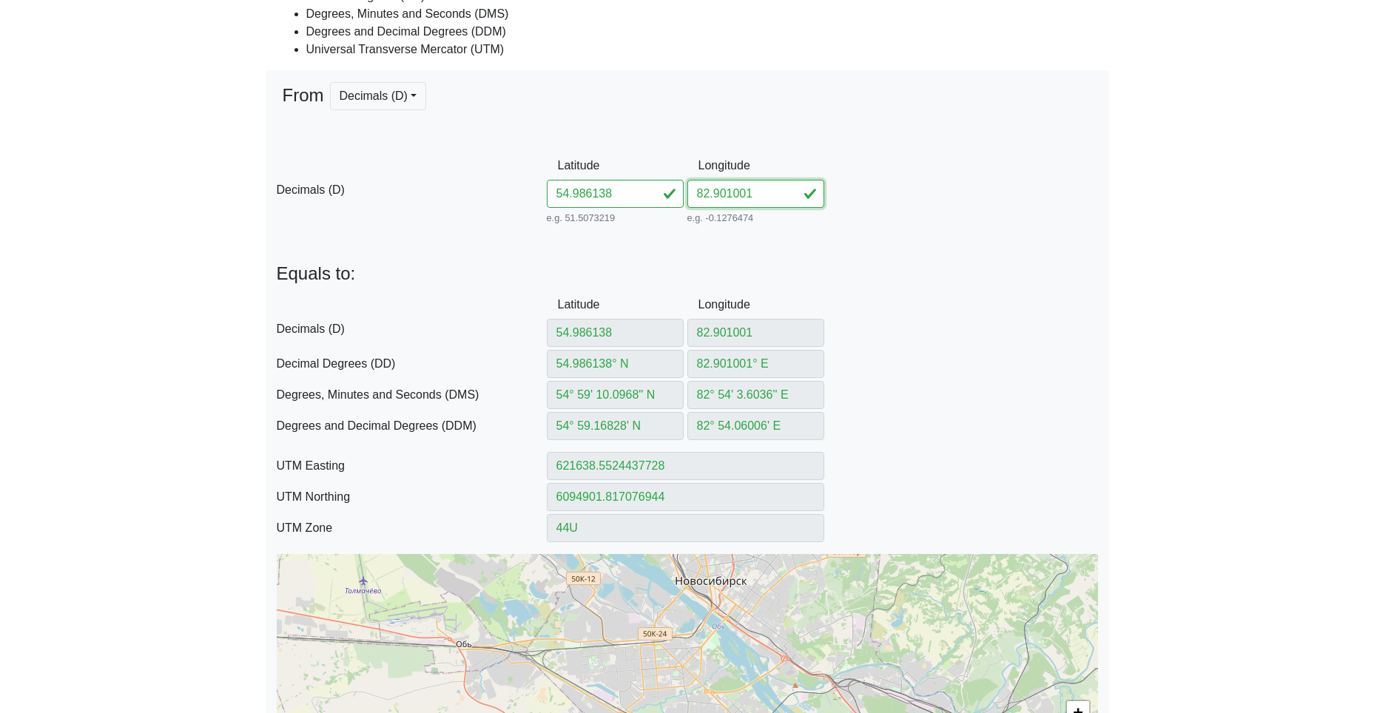
drag, startPoint x: 753, startPoint y: 195, endPoint x: 641, endPoint y: 192, distance: 112.5
click at [675, 192] on div "D Decimals (D) Latitude 54.986138 e.g. 51.5073219 Between -90 and 90 Longitude …" at bounding box center [688, 190] width 844 height 76
paste input "909198"
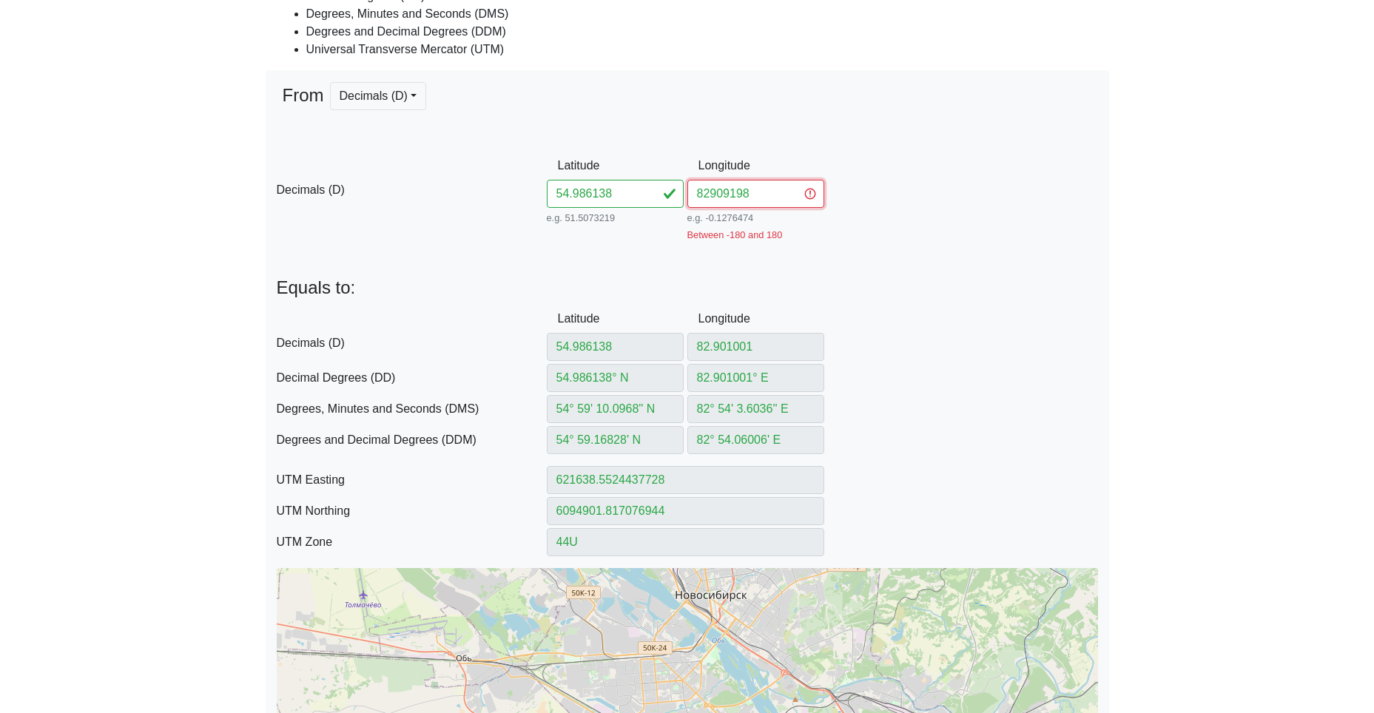
click at [712, 192] on input "82909198" at bounding box center [755, 194] width 137 height 28
type input "82.909198"
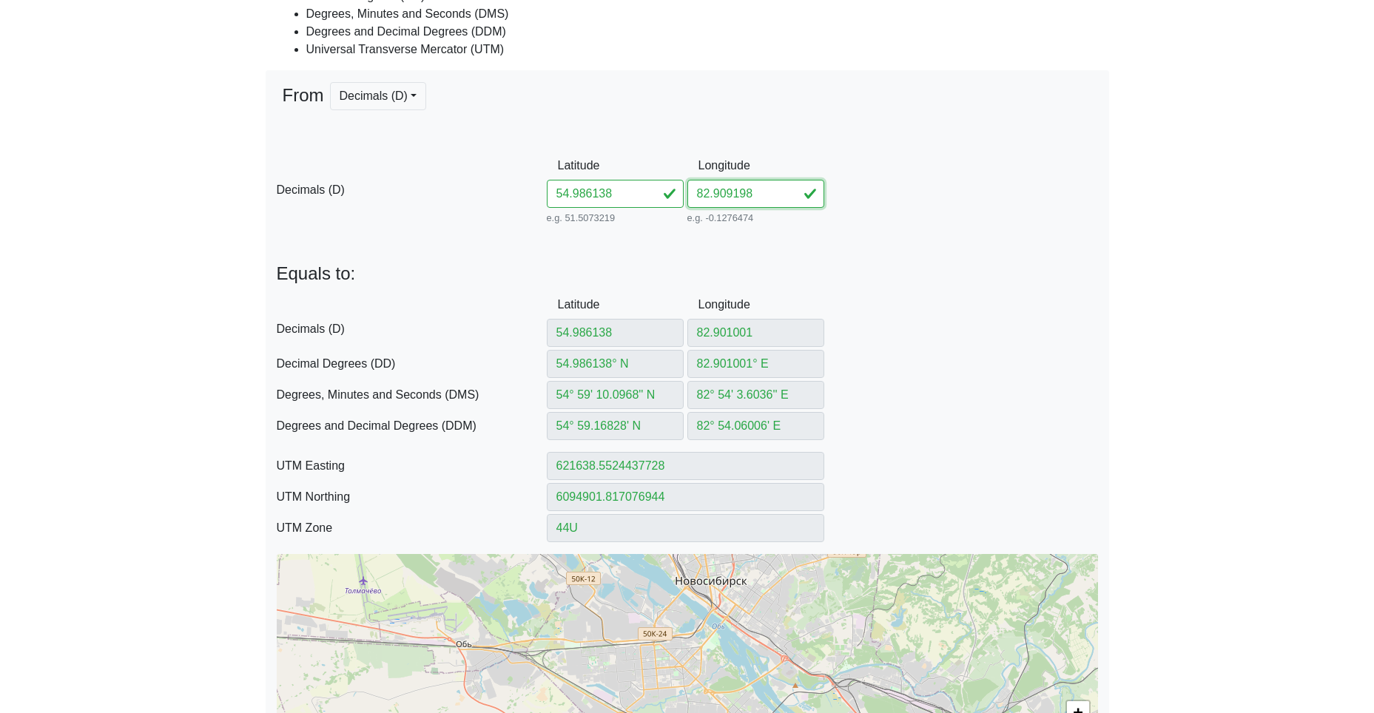
type input "82.909198"
type input "82.909198° E"
type input "82° 54' 33.1128'' E"
type input "82° 54.55188' E"
type input "622162.9843487266"
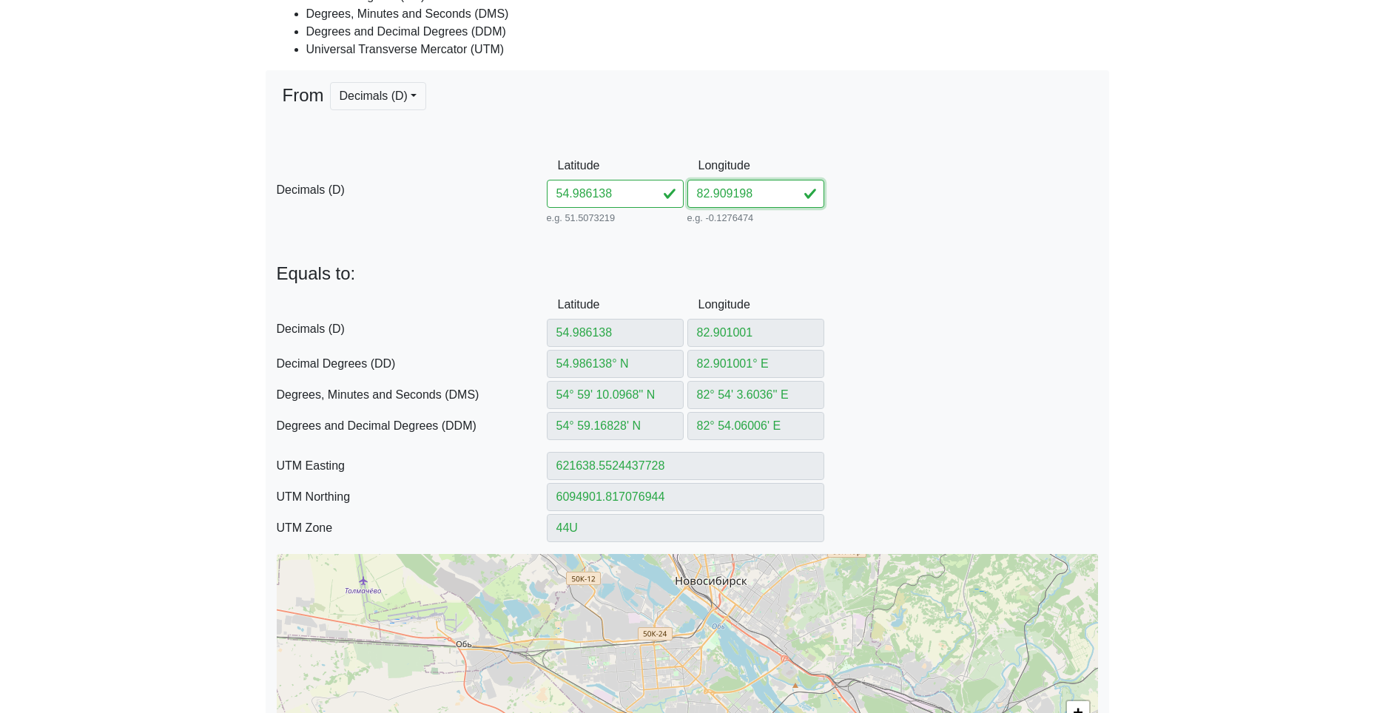
type input "6094916.103894736"
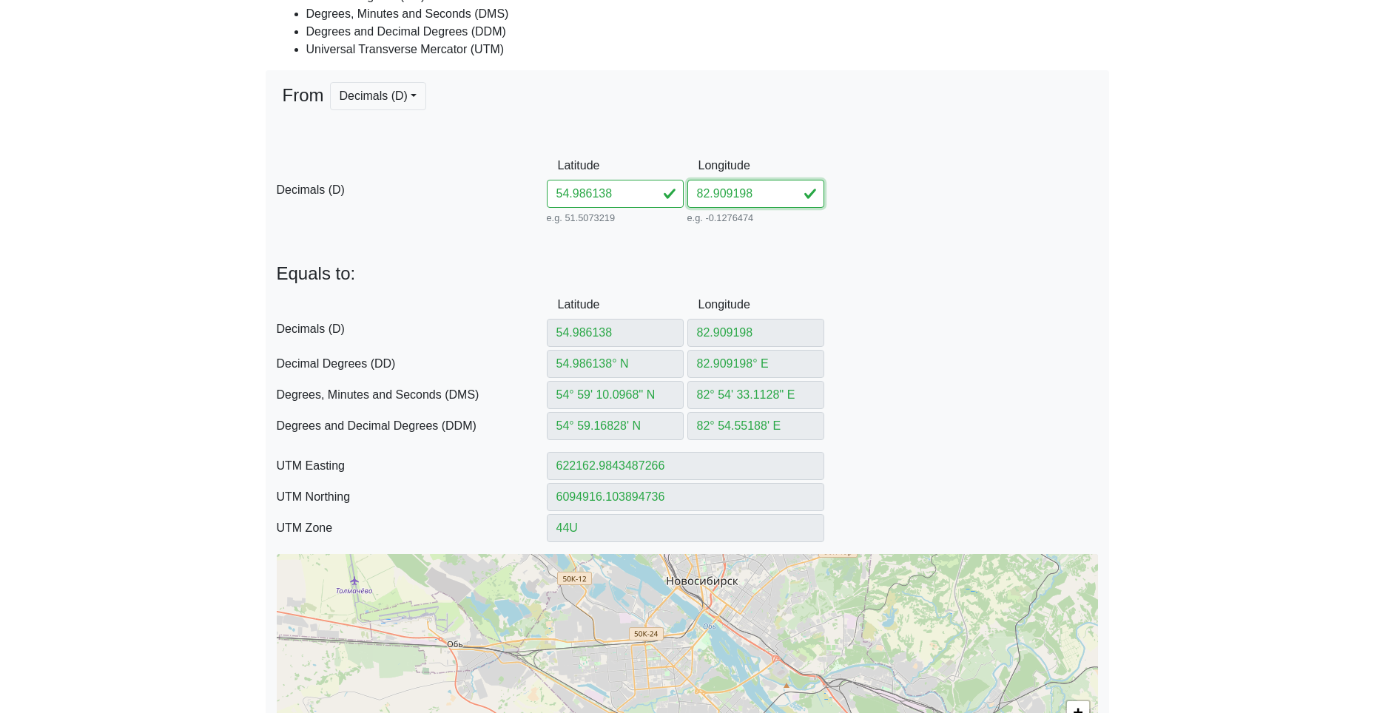
type input "82.909198"
click at [999, 212] on div "D Decimals (D) Latitude 54.986138 e.g. 51.5073219 Between -90 and 90 Longitude …" at bounding box center [688, 190] width 844 height 76
